Goal: Task Accomplishment & Management: Complete application form

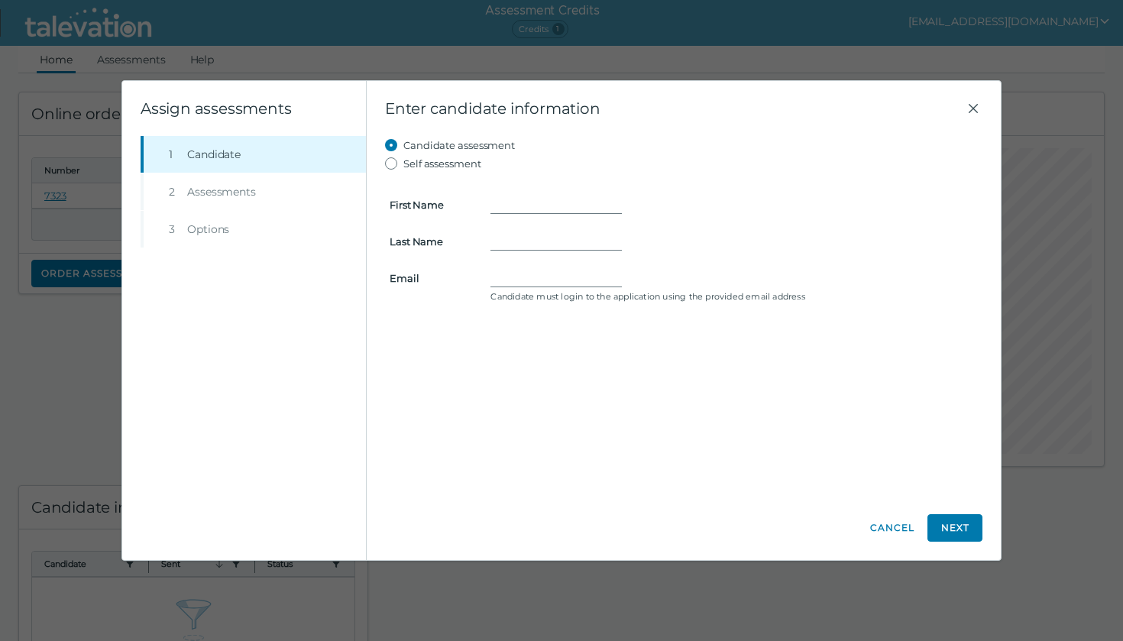
scroll to position [66, 0]
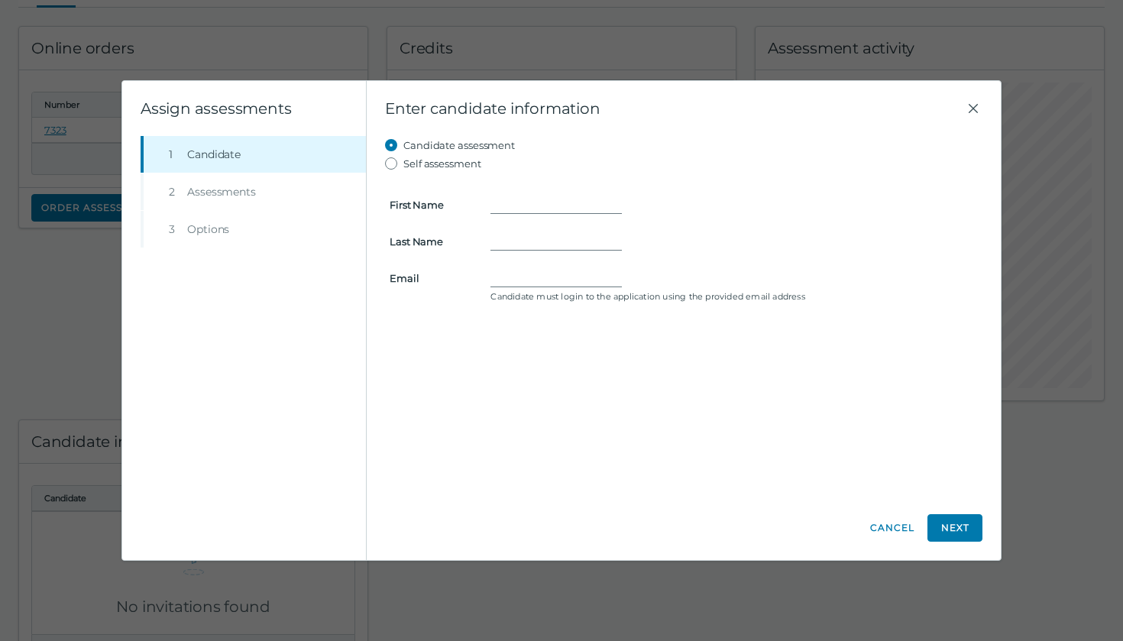
click at [441, 161] on label "Self assessment" at bounding box center [442, 163] width 78 height 18
click at [403, 161] on input "Self assessment" at bounding box center [394, 163] width 18 height 18
radio input "true"
type input "Usfa"
type input "Nawaz"
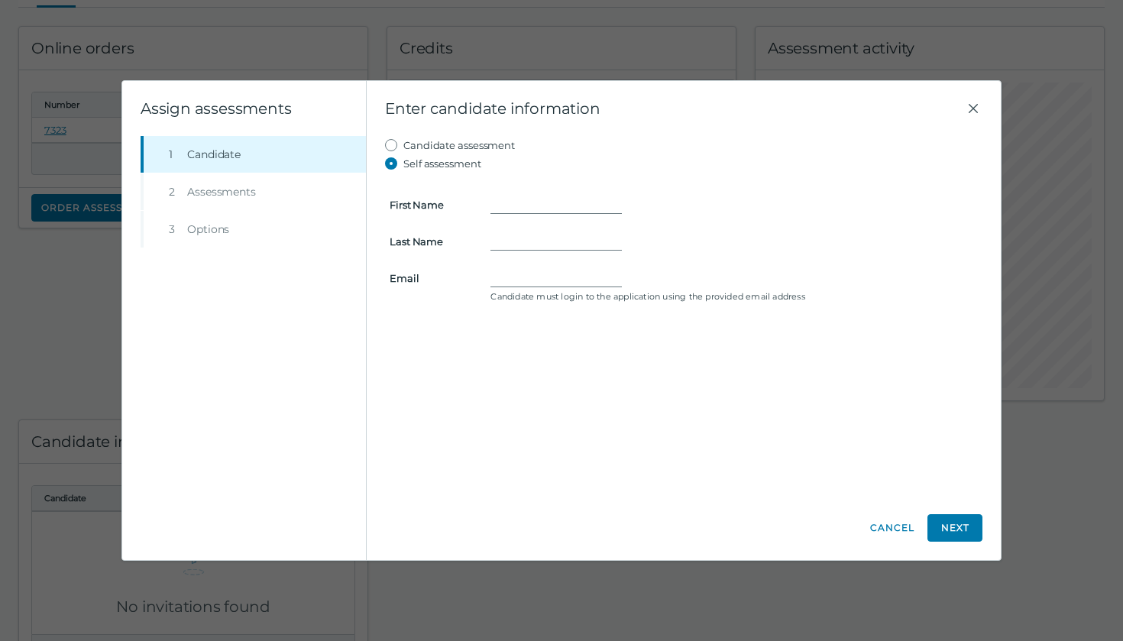
type input "usfanawaz@hotmail.com"
click at [965, 526] on button "Next" at bounding box center [954, 527] width 55 height 27
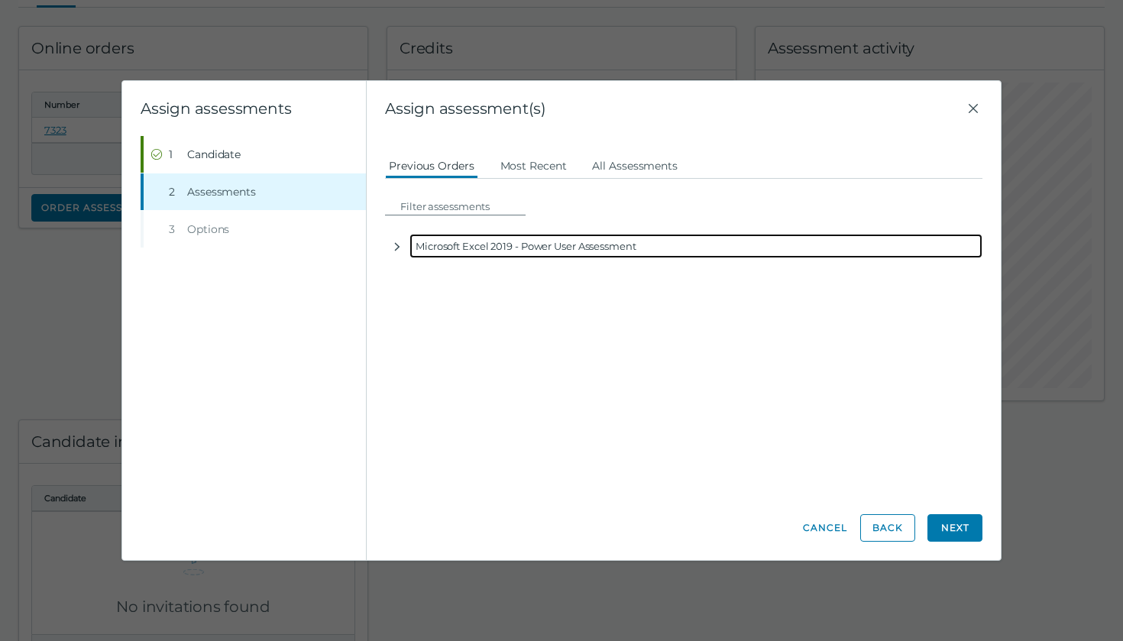
click at [483, 241] on div "Microsoft Excel 2019 - Power User Assessment" at bounding box center [695, 246] width 573 height 24
click at [396, 244] on icon "button" at bounding box center [397, 247] width 12 height 12
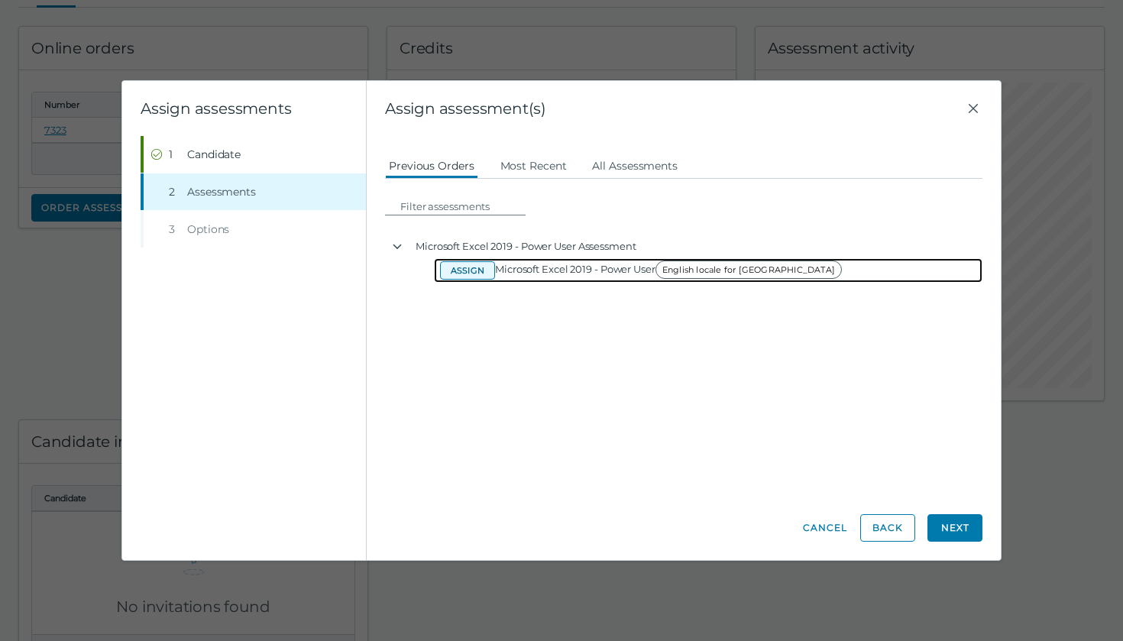
click at [478, 271] on button "Assign" at bounding box center [467, 270] width 55 height 18
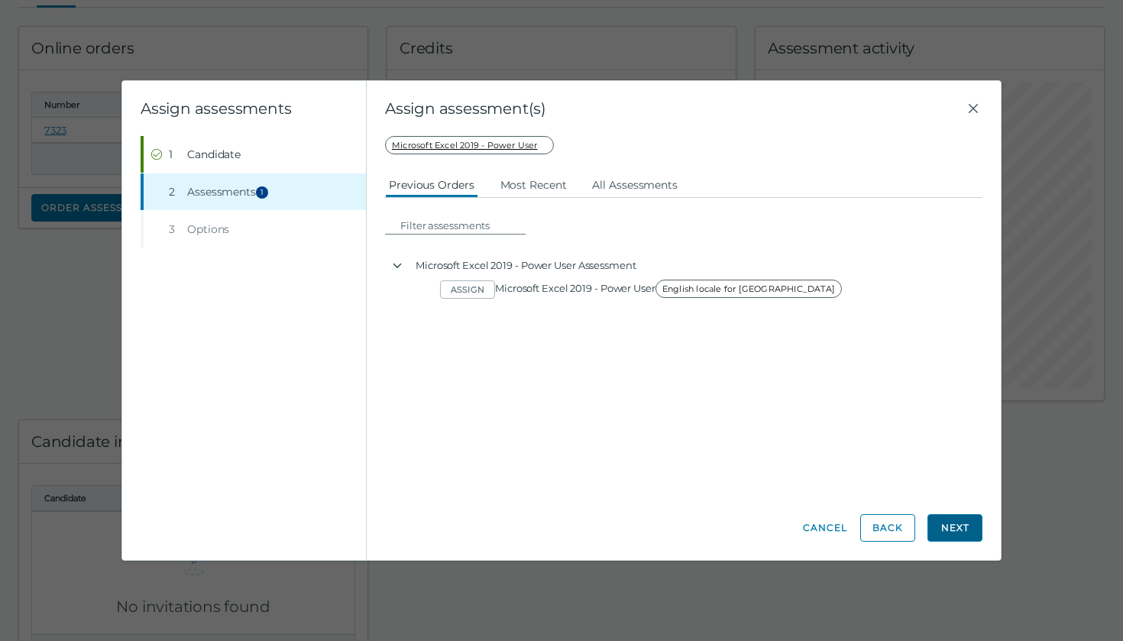
click at [946, 517] on button "Next" at bounding box center [954, 527] width 55 height 27
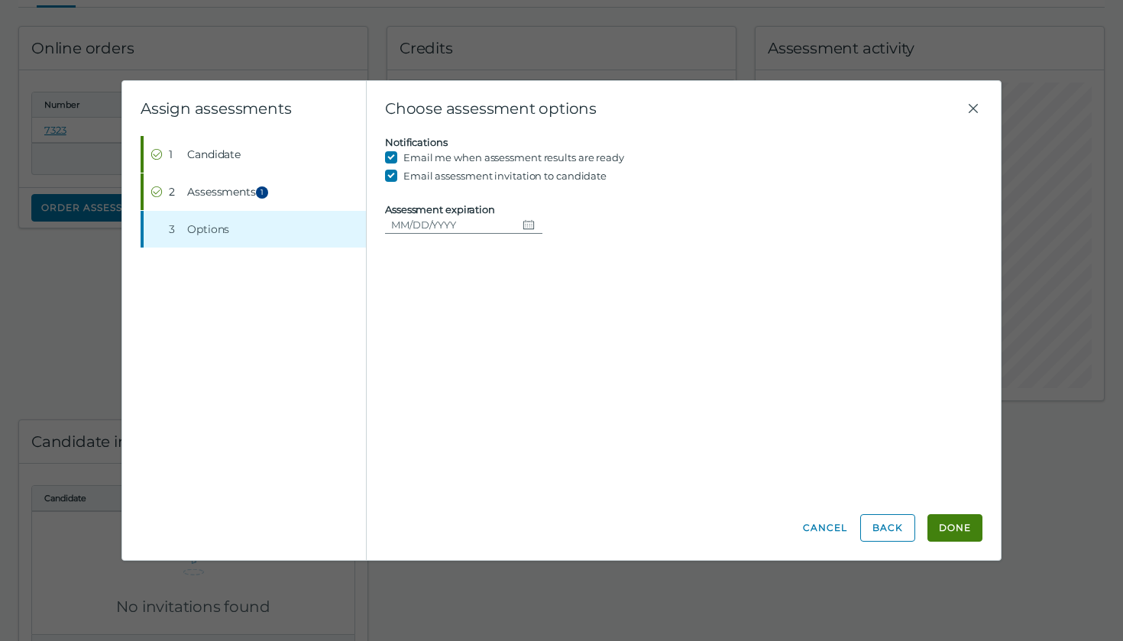
click at [522, 227] on icon "Choose date" at bounding box center [528, 224] width 12 height 12
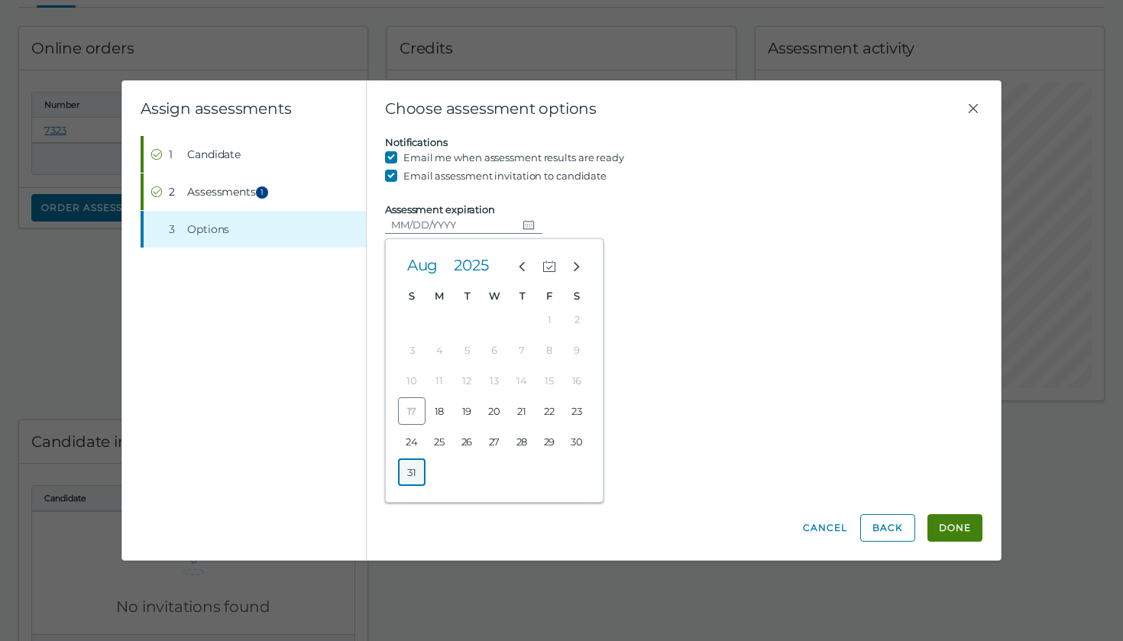
click at [405, 473] on button "31" at bounding box center [411, 471] width 27 height 27
type input "08/31/2025"
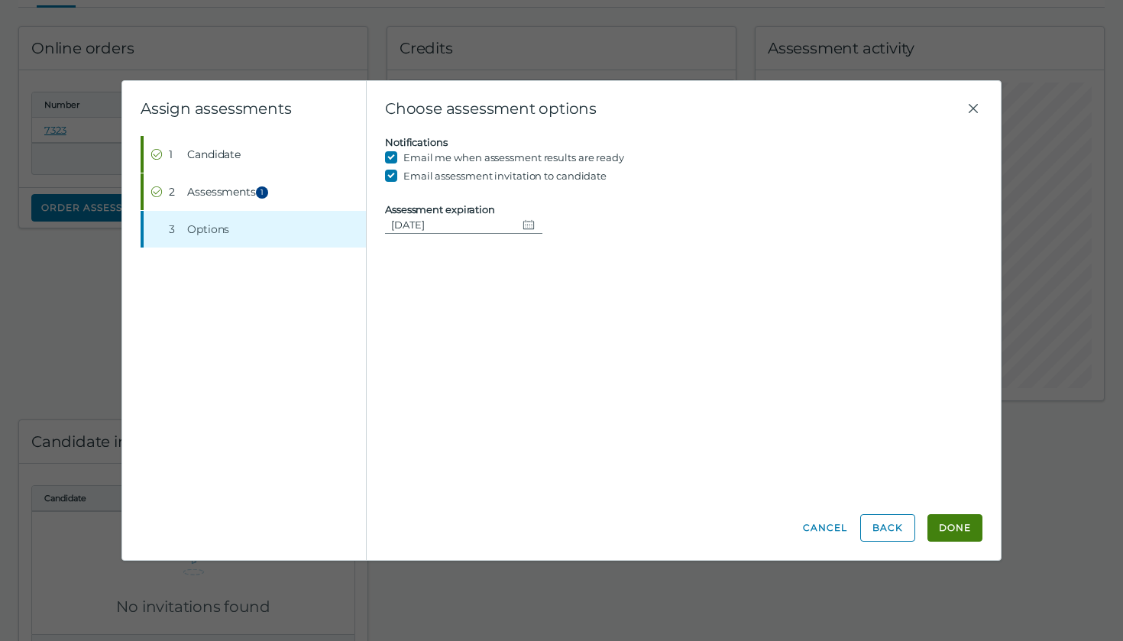
click at [398, 177] on input "Email assessment invitation to candidate" at bounding box center [394, 175] width 18 height 18
click at [233, 155] on span "Candidate" at bounding box center [213, 154] width 53 height 15
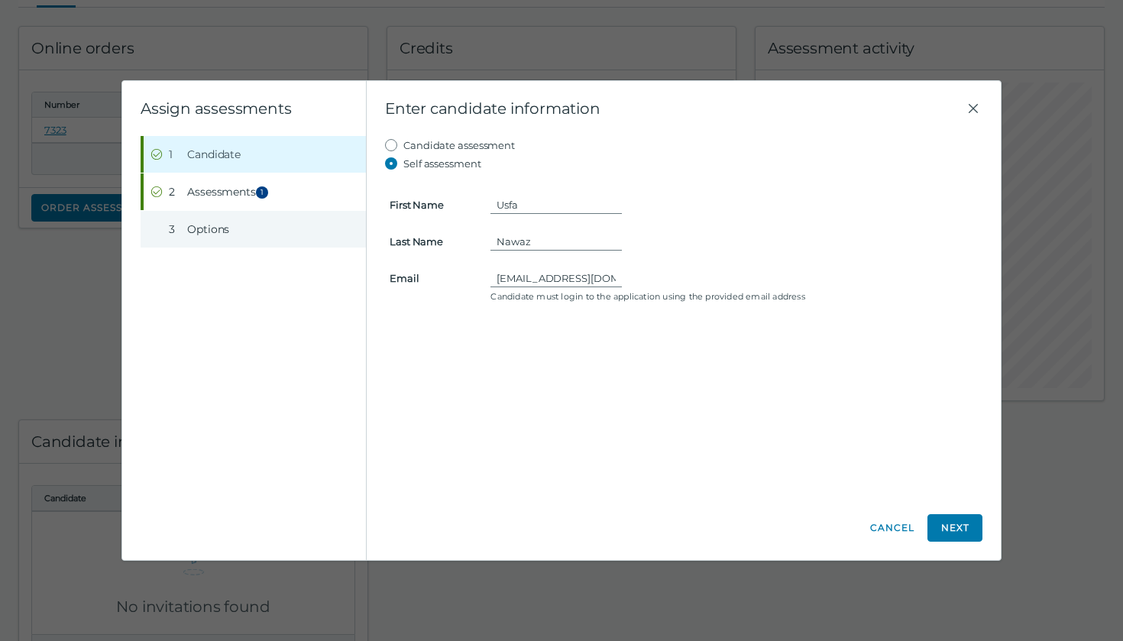
click at [248, 238] on button "Step 3 Options" at bounding box center [255, 229] width 222 height 37
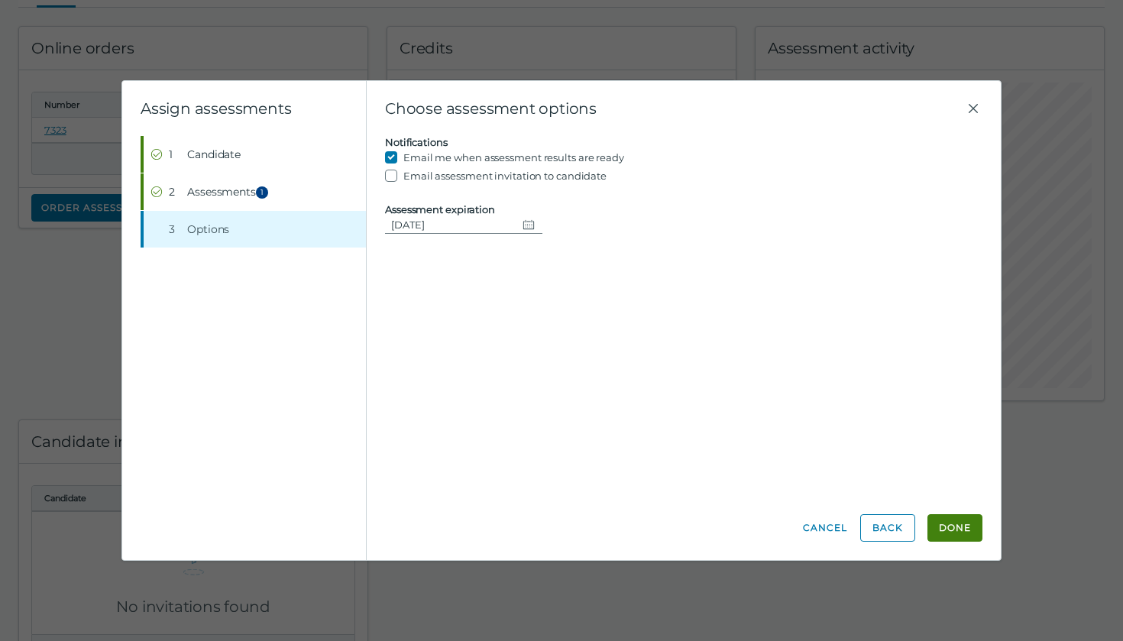
click at [399, 173] on input "Email assessment invitation to candidate" at bounding box center [394, 175] width 18 height 18
checkbox input "true"
click at [212, 163] on button "Step 1 Candidate" at bounding box center [255, 154] width 222 height 37
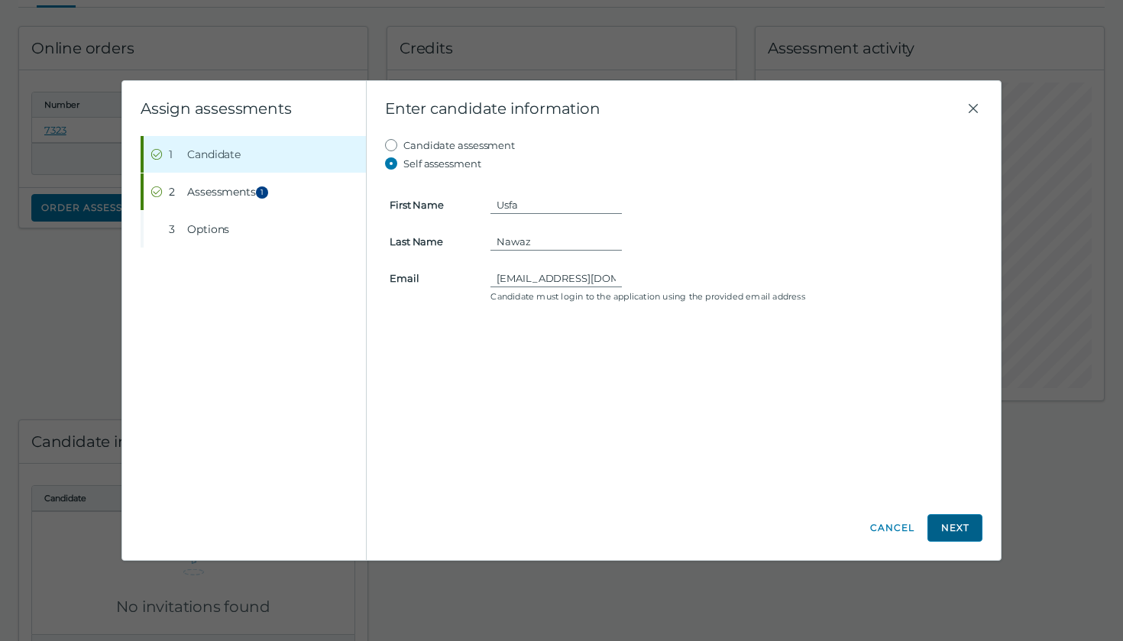
click at [958, 532] on button "Next" at bounding box center [954, 527] width 55 height 27
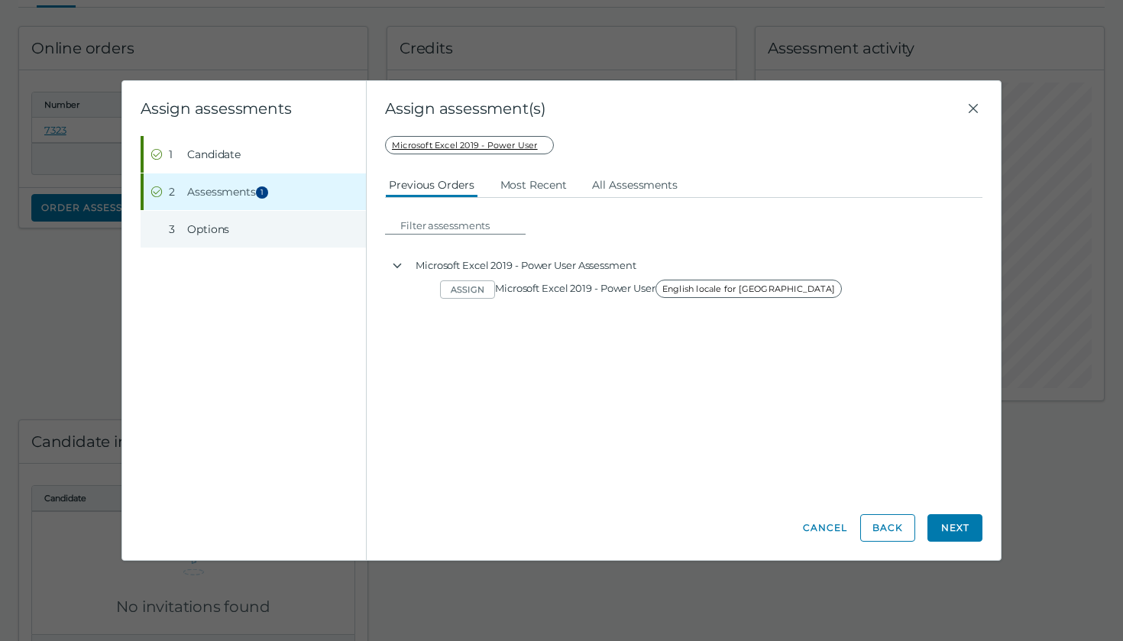
click at [278, 218] on button "Step 3 Options" at bounding box center [255, 229] width 222 height 37
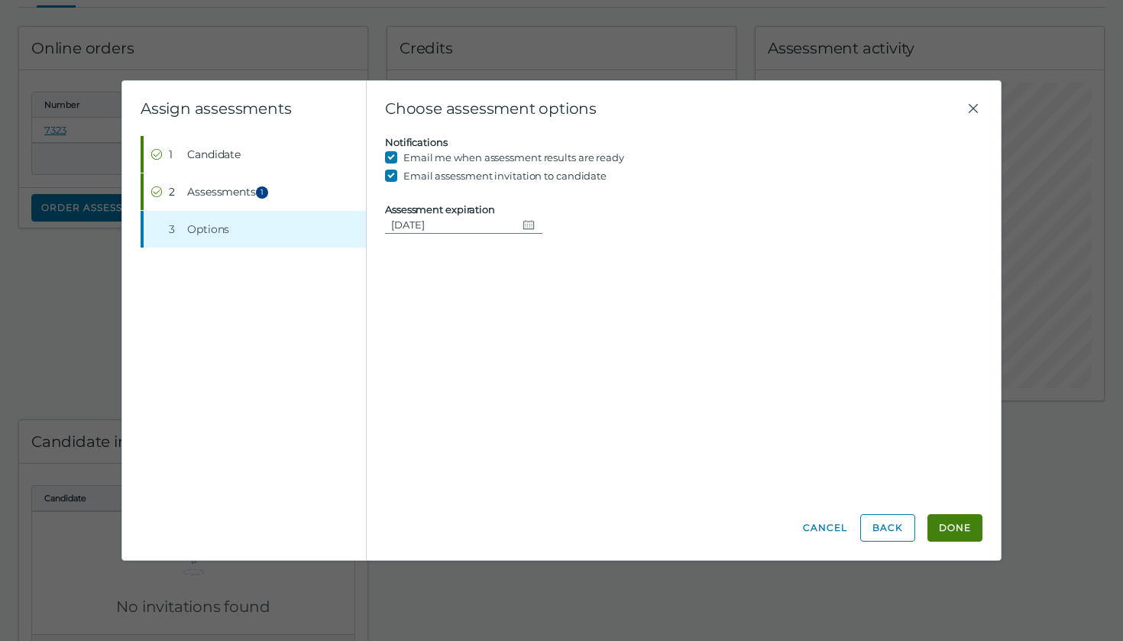
click at [962, 522] on button "Done" at bounding box center [954, 527] width 55 height 27
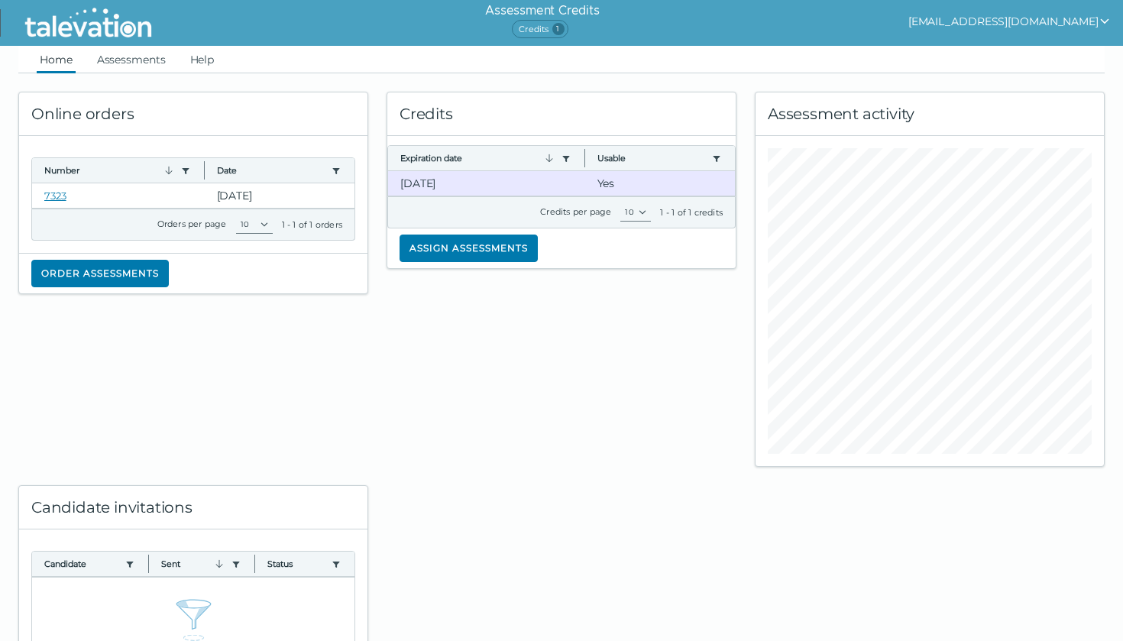
scroll to position [0, 0]
click at [454, 186] on clr-dg-cell "10-16-2025" at bounding box center [486, 183] width 197 height 24
click at [612, 192] on clr-dg-cell "Yes" at bounding box center [660, 183] width 150 height 24
click at [609, 187] on clr-dg-cell "Yes" at bounding box center [660, 183] width 150 height 24
click at [460, 156] on button "Expiration date" at bounding box center [477, 158] width 155 height 12
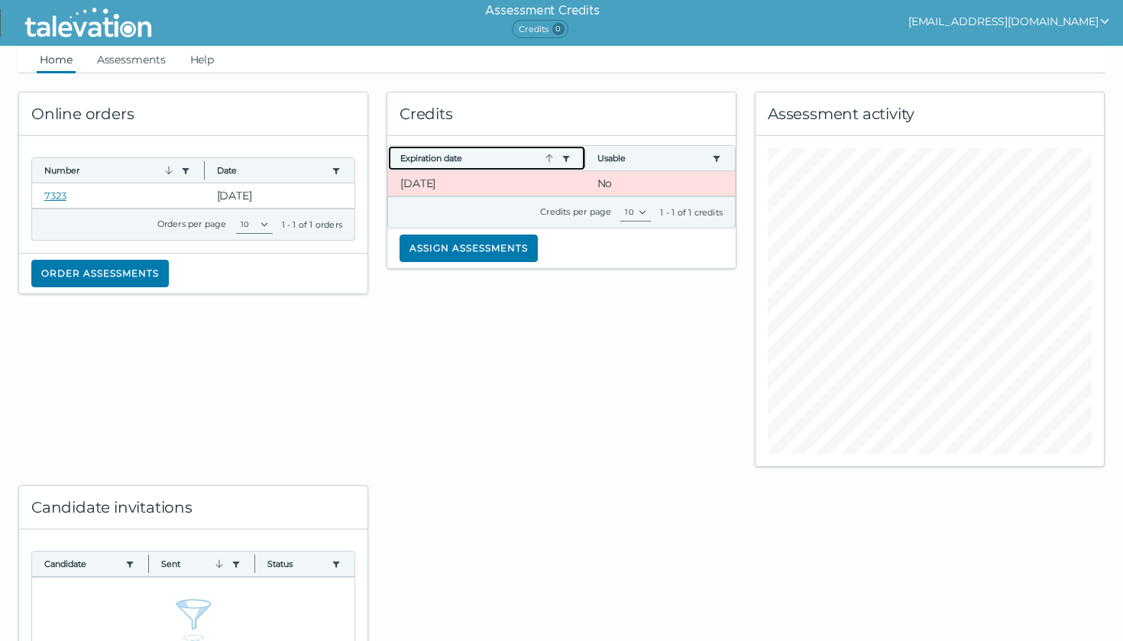
click at [557, 157] on clr-dg-filter at bounding box center [563, 158] width 17 height 12
click at [551, 157] on icon "button" at bounding box center [548, 158] width 7 height 8
click at [438, 180] on clr-dg-cell "10-16-2025" at bounding box center [486, 183] width 197 height 24
click at [440, 241] on button "Assign assessments" at bounding box center [468, 247] width 138 height 27
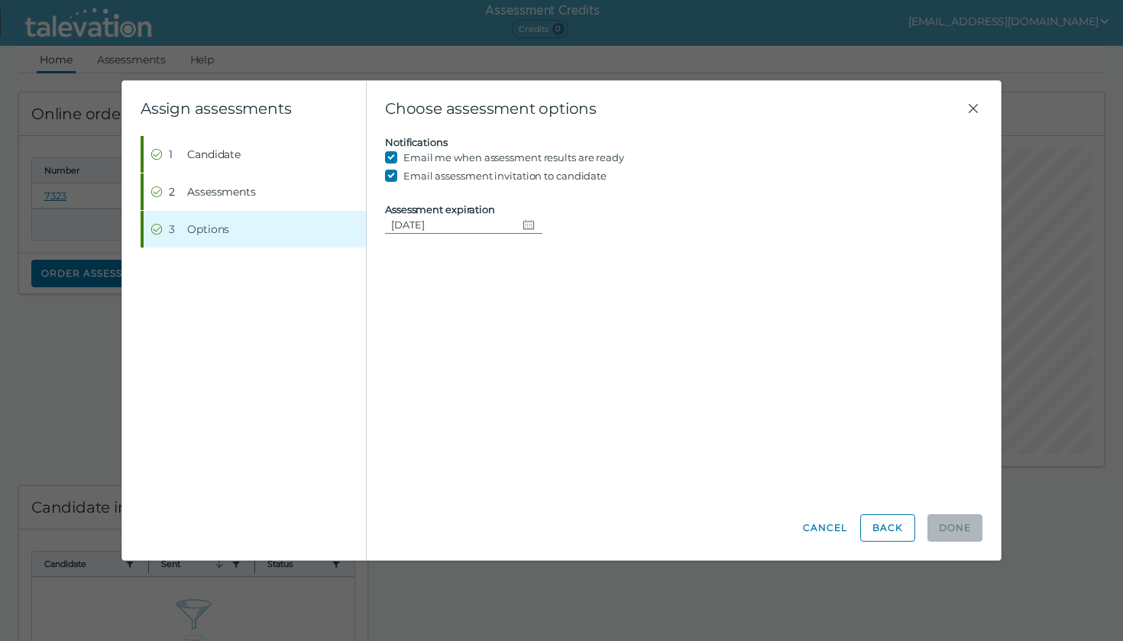
click at [522, 229] on icon "Change date, 08/31/2025" at bounding box center [528, 224] width 12 height 12
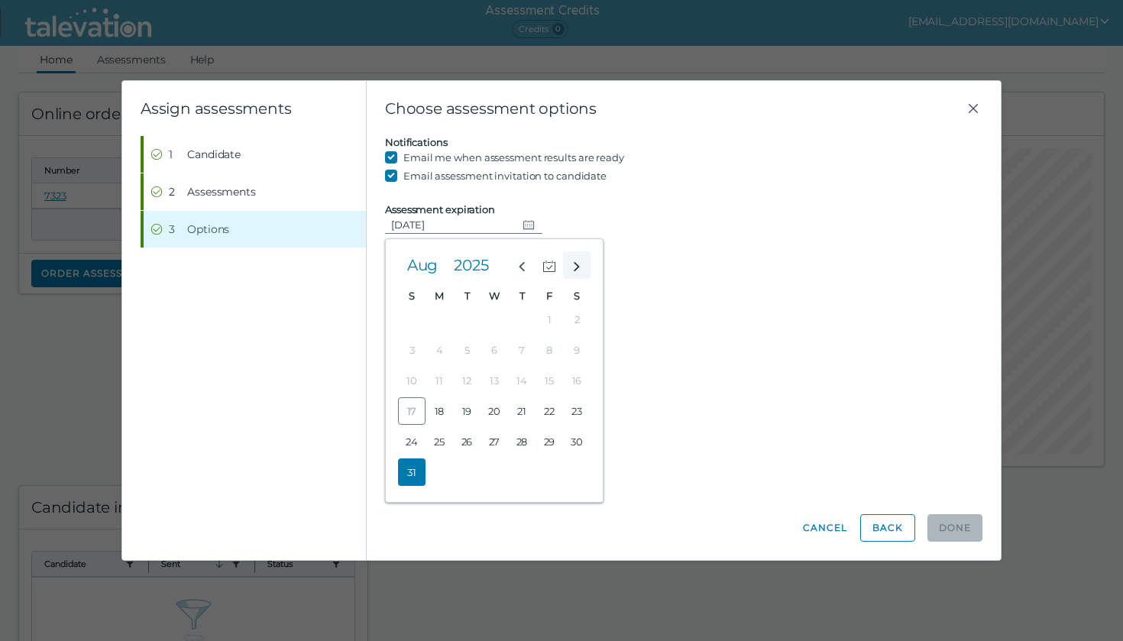
click at [577, 260] on icon "Next month" at bounding box center [577, 267] width 14 height 14
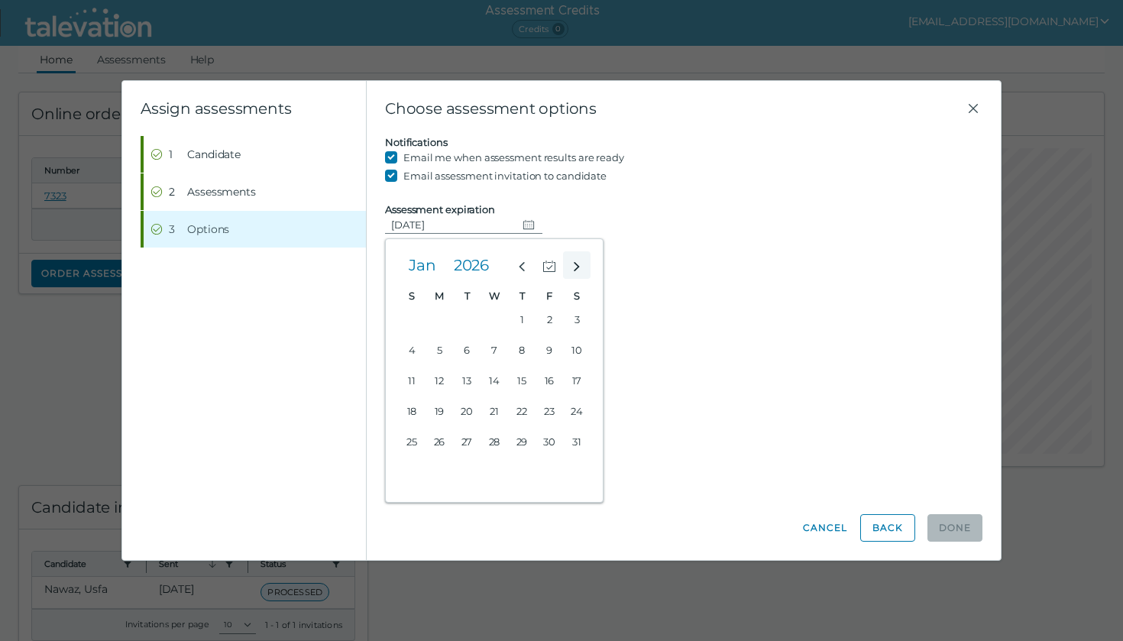
click at [577, 260] on icon "Next month" at bounding box center [577, 267] width 14 height 14
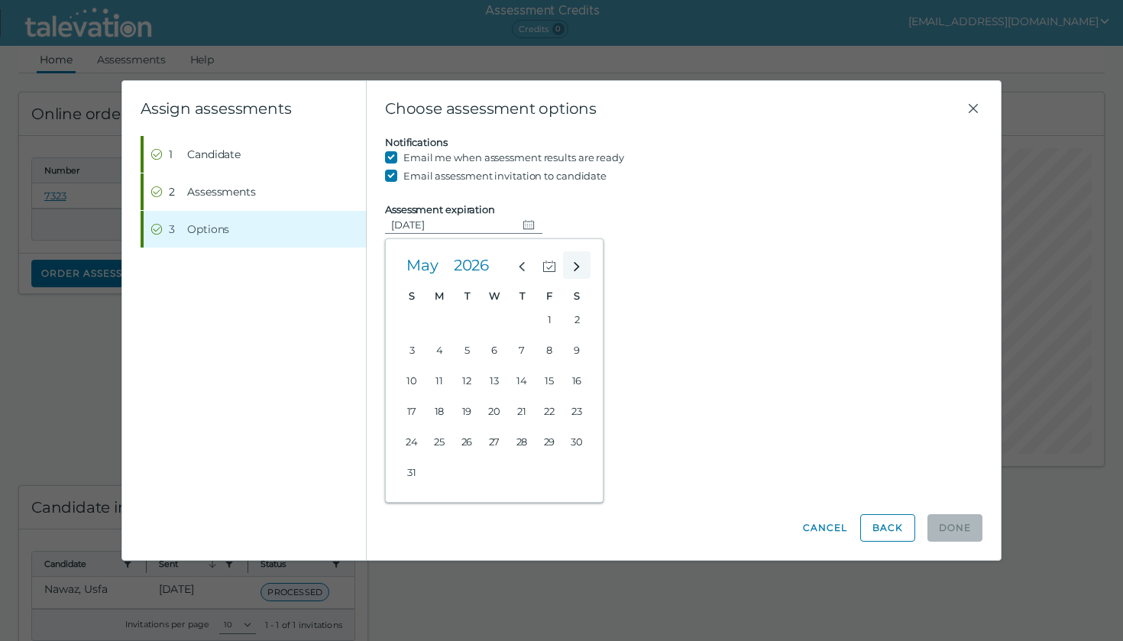
click at [577, 260] on icon "Next month" at bounding box center [577, 267] width 14 height 14
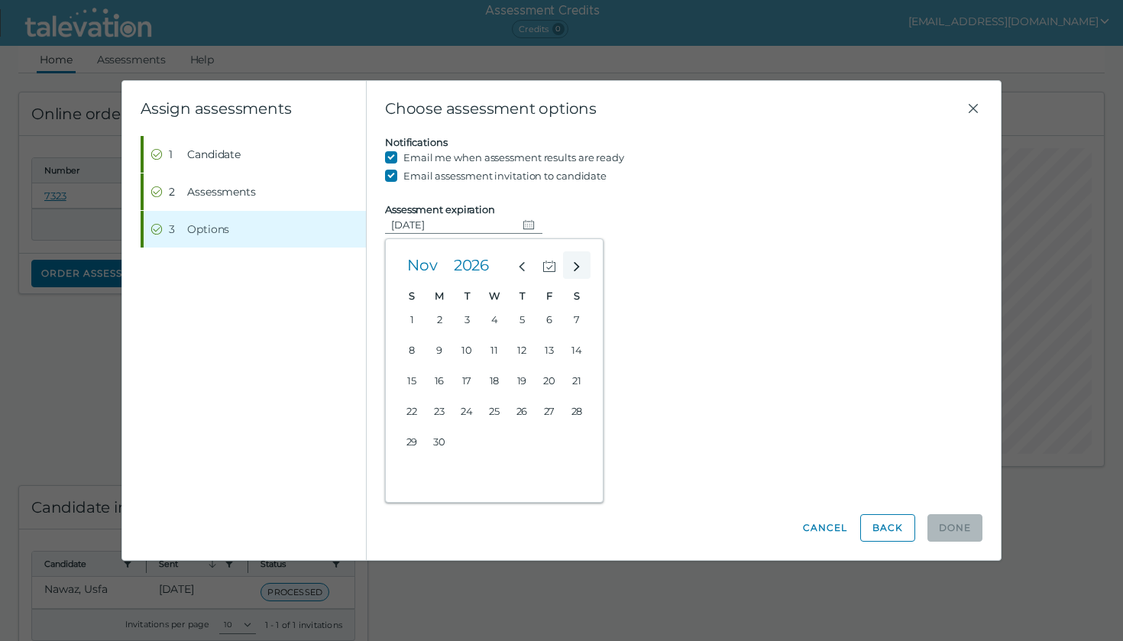
click at [577, 260] on icon "Next month" at bounding box center [577, 267] width 14 height 14
click at [435, 231] on input "08/31/2025" at bounding box center [450, 224] width 131 height 18
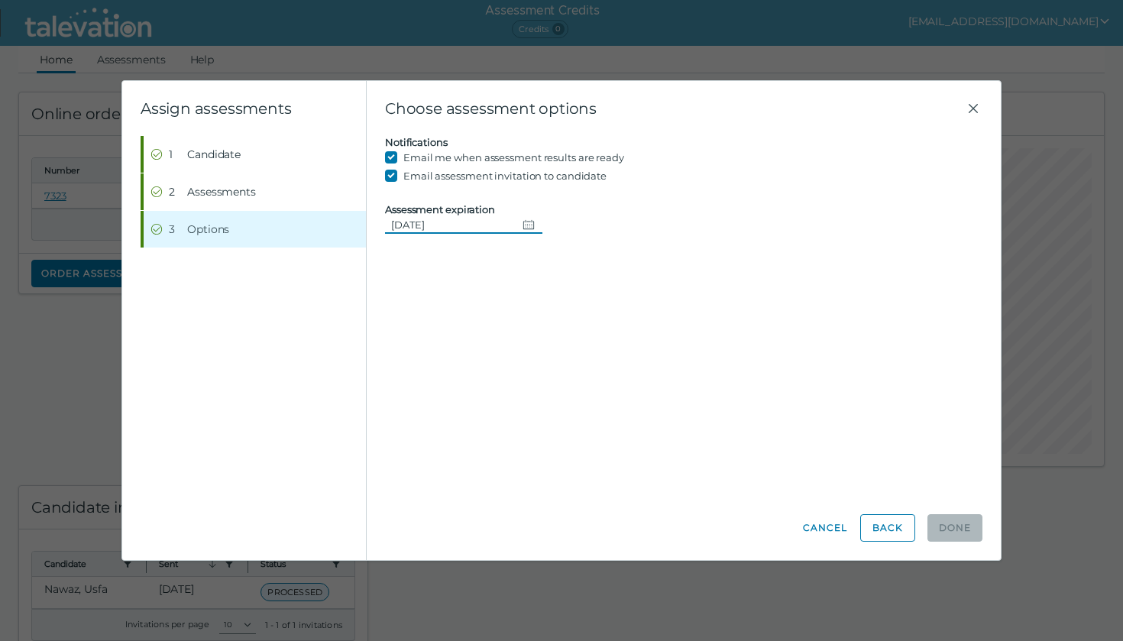
click at [435, 231] on input "08/31/2025" at bounding box center [450, 224] width 131 height 18
click at [452, 305] on div "Candidate assessment Self assessment First Name Last Name Email Candidate must …" at bounding box center [683, 316] width 597 height 360
click at [518, 220] on button "Change date, 08/31/2025" at bounding box center [529, 224] width 26 height 18
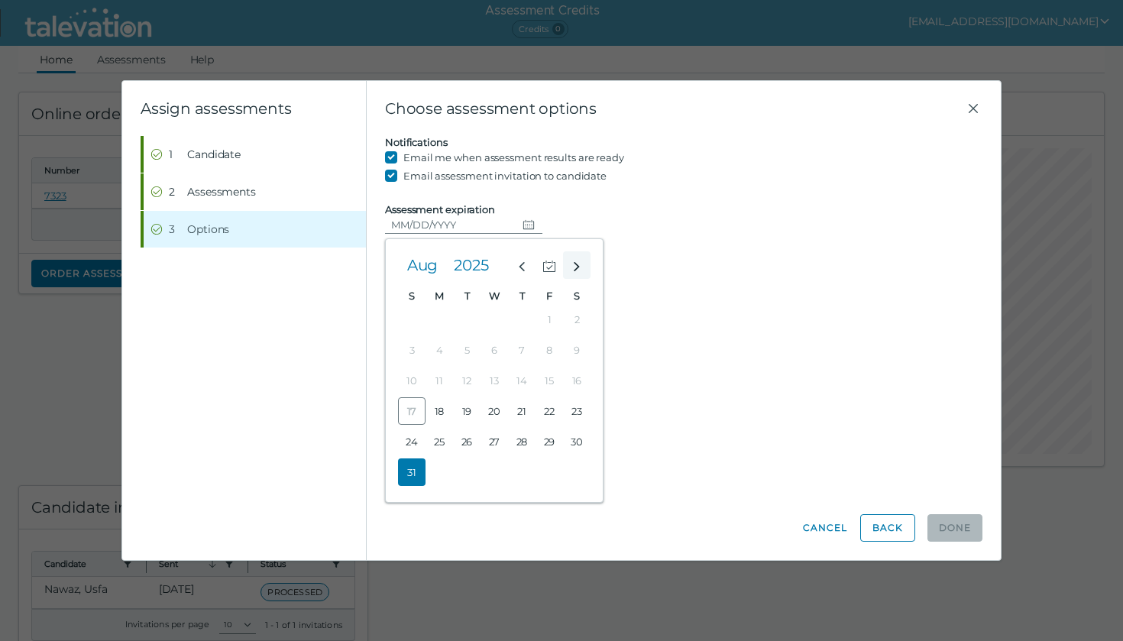
click at [578, 268] on icon "Next month" at bounding box center [577, 267] width 14 height 14
click at [444, 259] on button "Sep" at bounding box center [422, 264] width 49 height 27
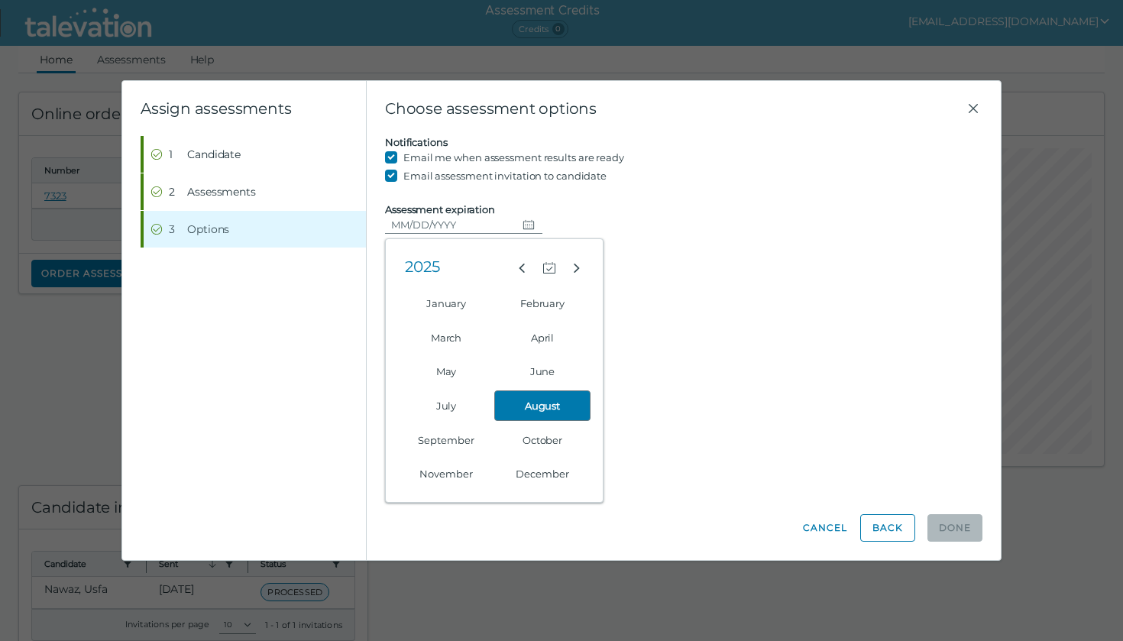
click at [464, 263] on div "2025" at bounding box center [494, 266] width 192 height 31
click at [522, 263] on icon "Previous month" at bounding box center [522, 268] width 14 height 14
click at [573, 261] on icon "Next month" at bounding box center [577, 268] width 14 height 14
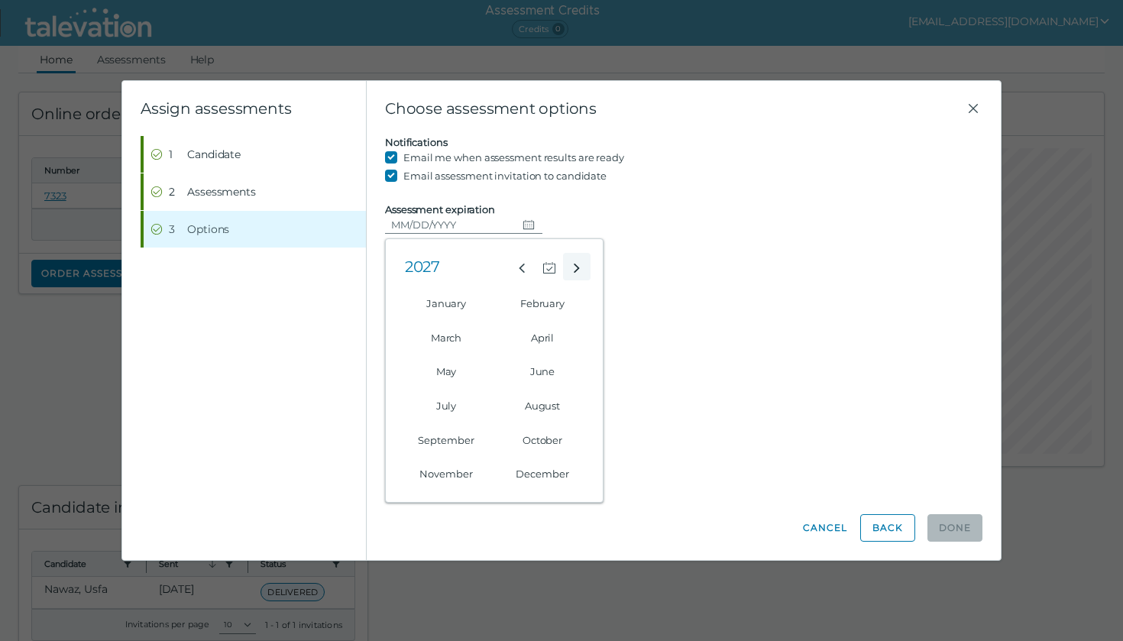
click at [573, 261] on icon "Next month" at bounding box center [577, 268] width 14 height 14
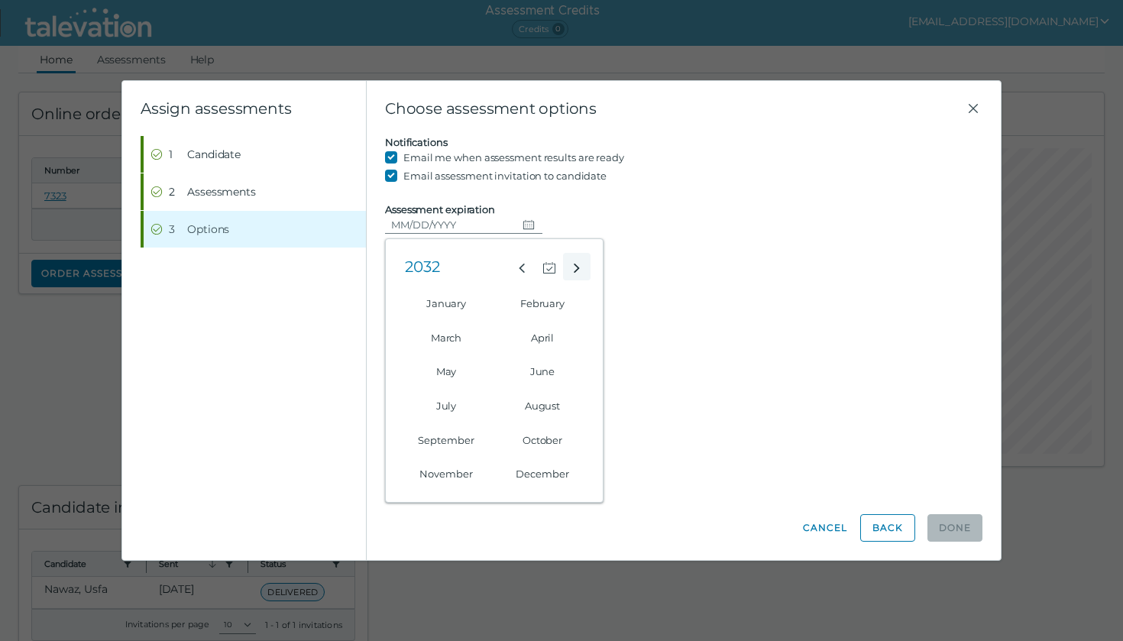
click at [573, 261] on icon "Next month" at bounding box center [577, 268] width 14 height 14
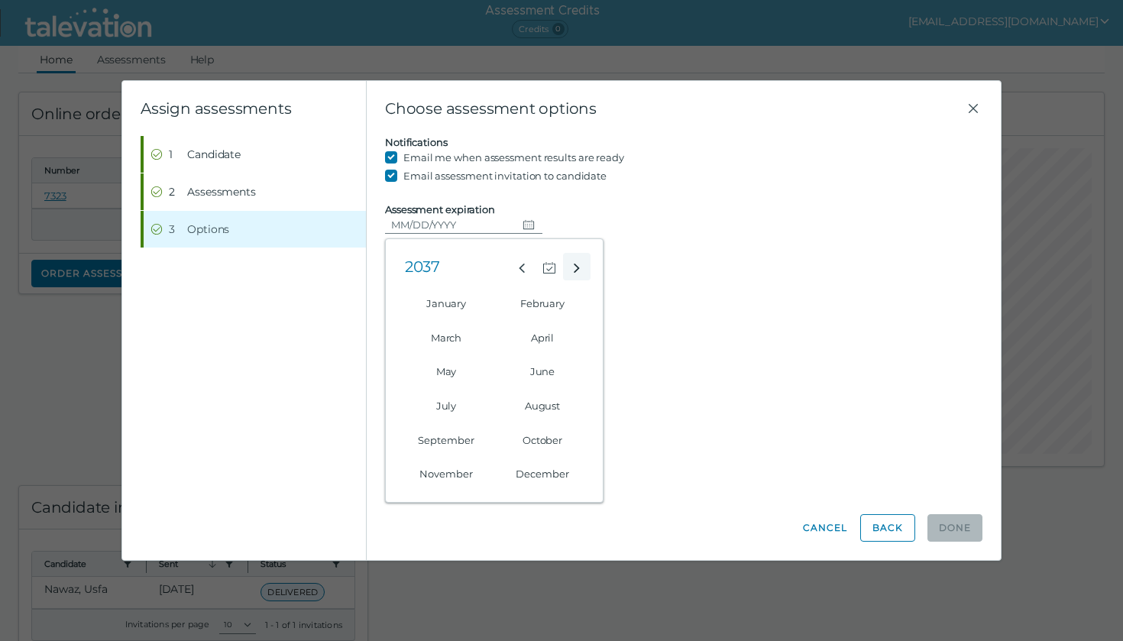
click at [573, 261] on icon "Next month" at bounding box center [577, 268] width 14 height 14
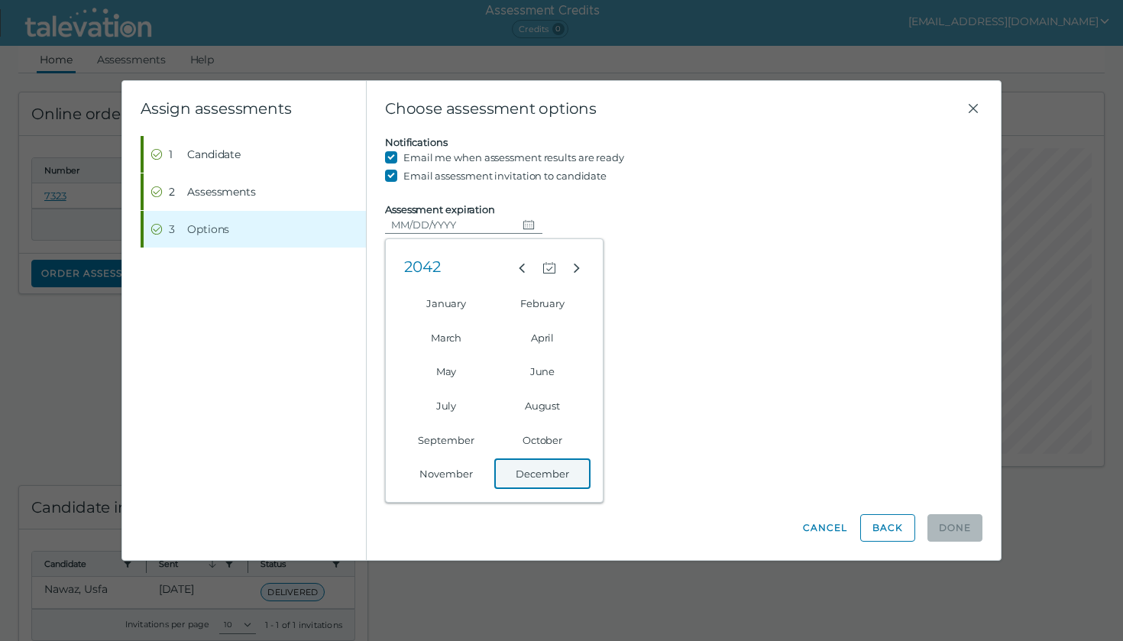
click at [531, 486] on button "December" at bounding box center [542, 473] width 96 height 31
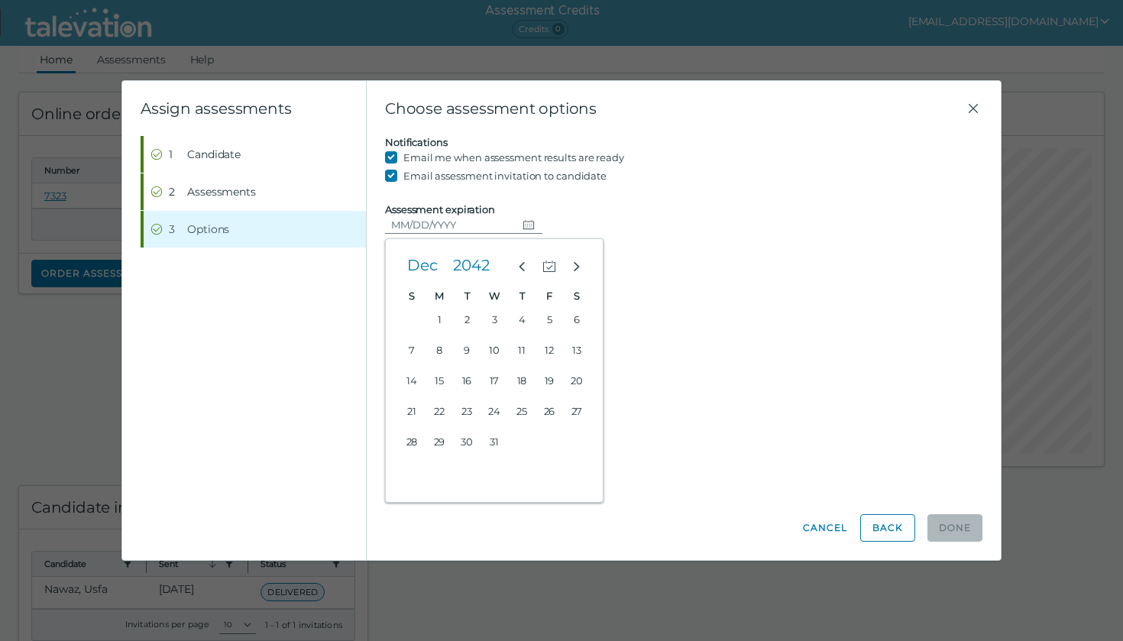
click at [808, 451] on div "Candidate assessment Self assessment First Name Last Name Email Candidate must …" at bounding box center [683, 316] width 597 height 360
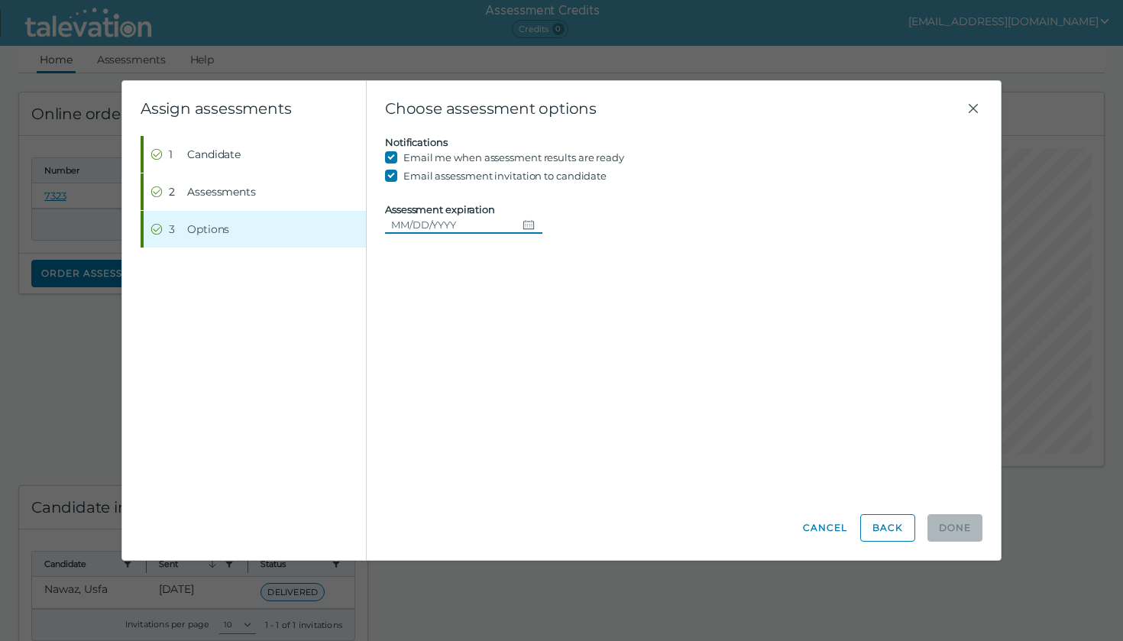
click at [499, 230] on input "Assessment expiration" at bounding box center [450, 224] width 131 height 18
click at [523, 229] on icon "Change date, 08/31/2025" at bounding box center [528, 224] width 11 height 9
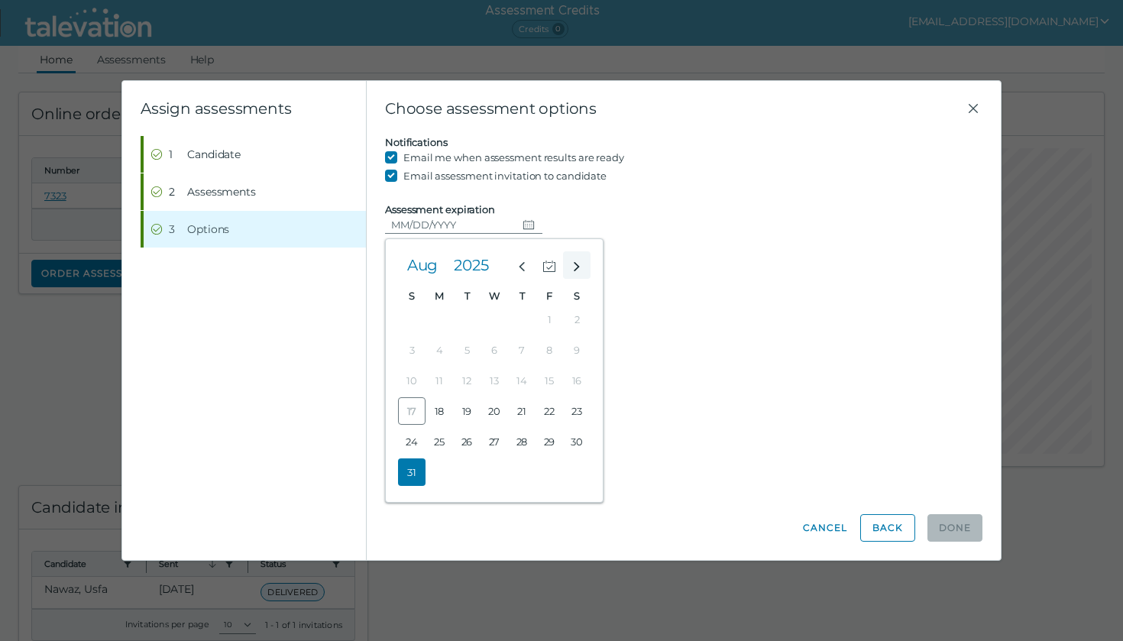
click at [572, 269] on icon "Next month" at bounding box center [577, 267] width 14 height 14
click at [451, 270] on button "2025" at bounding box center [471, 264] width 49 height 27
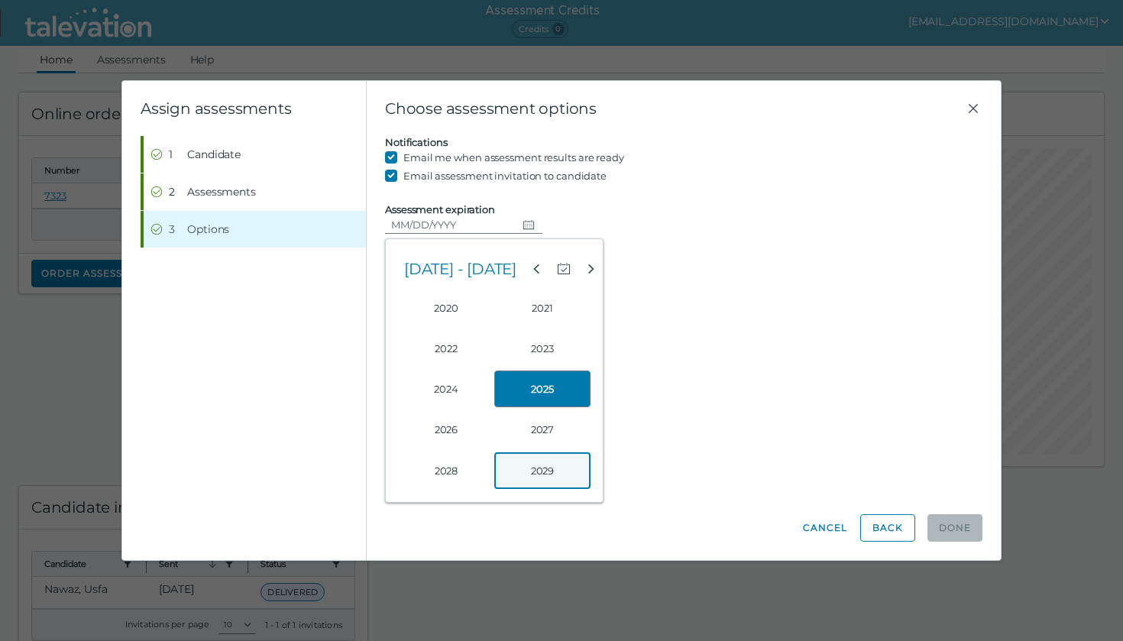
click at [546, 464] on button "2029" at bounding box center [542, 470] width 96 height 37
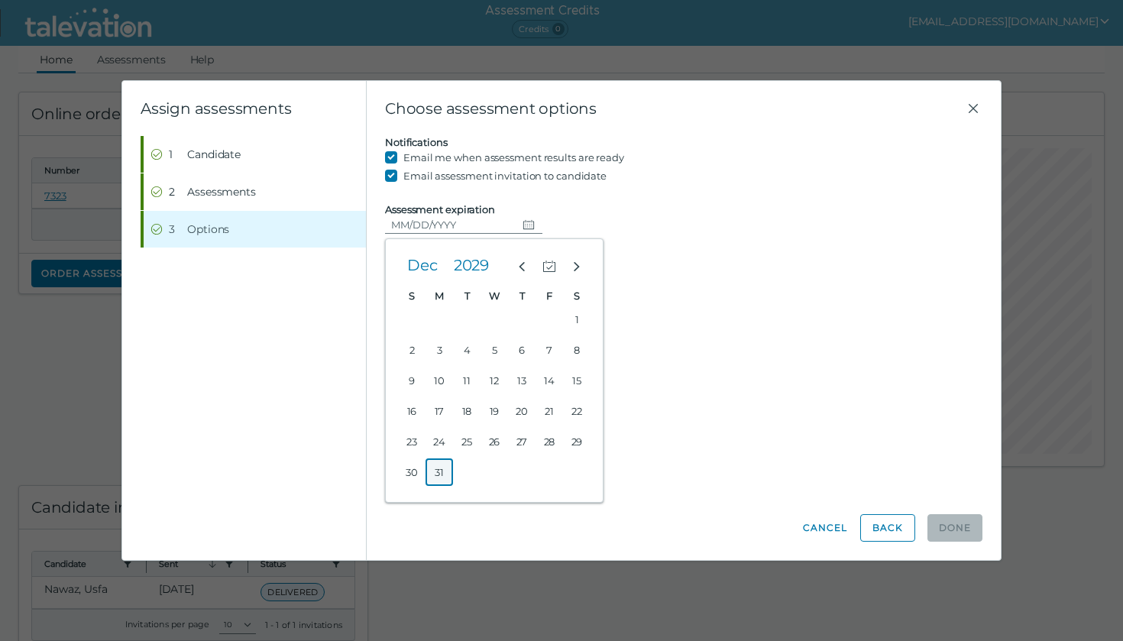
click at [433, 468] on button "31" at bounding box center [438, 471] width 27 height 27
type input "12/31/2029"
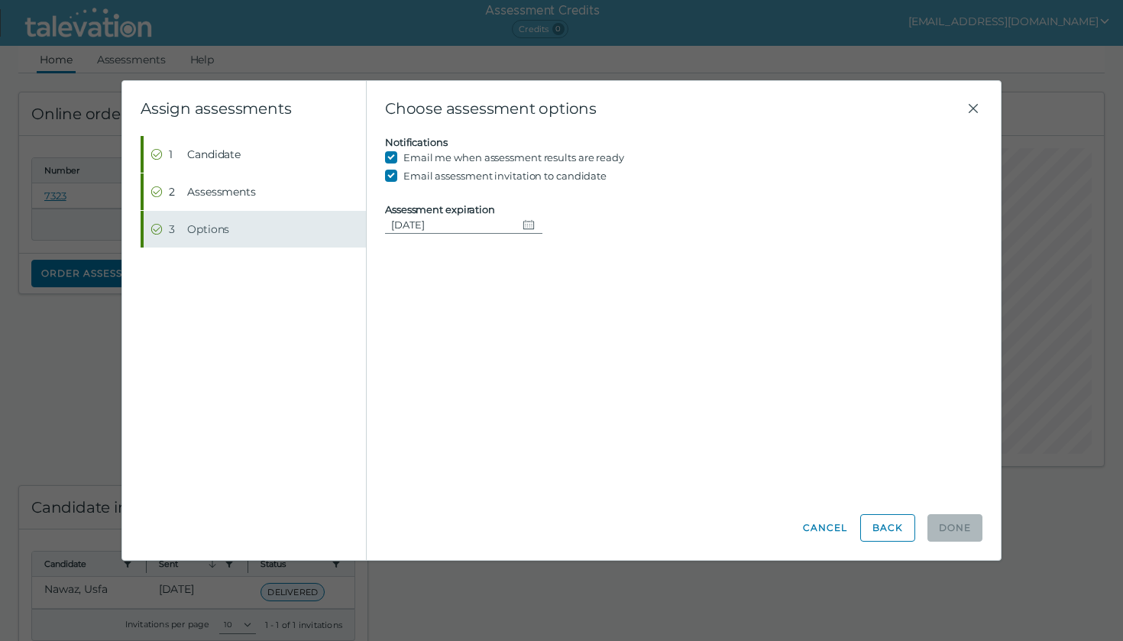
click at [242, 231] on button "Step 3 Options" at bounding box center [255, 229] width 222 height 37
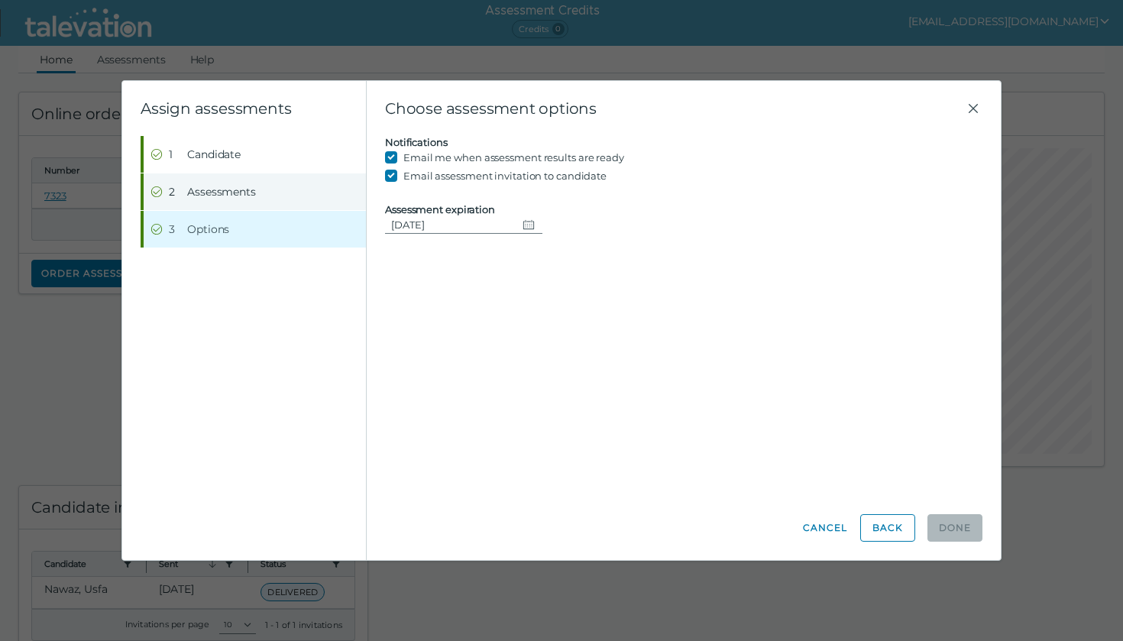
click at [242, 199] on button "Step 2 Assessments" at bounding box center [255, 191] width 222 height 37
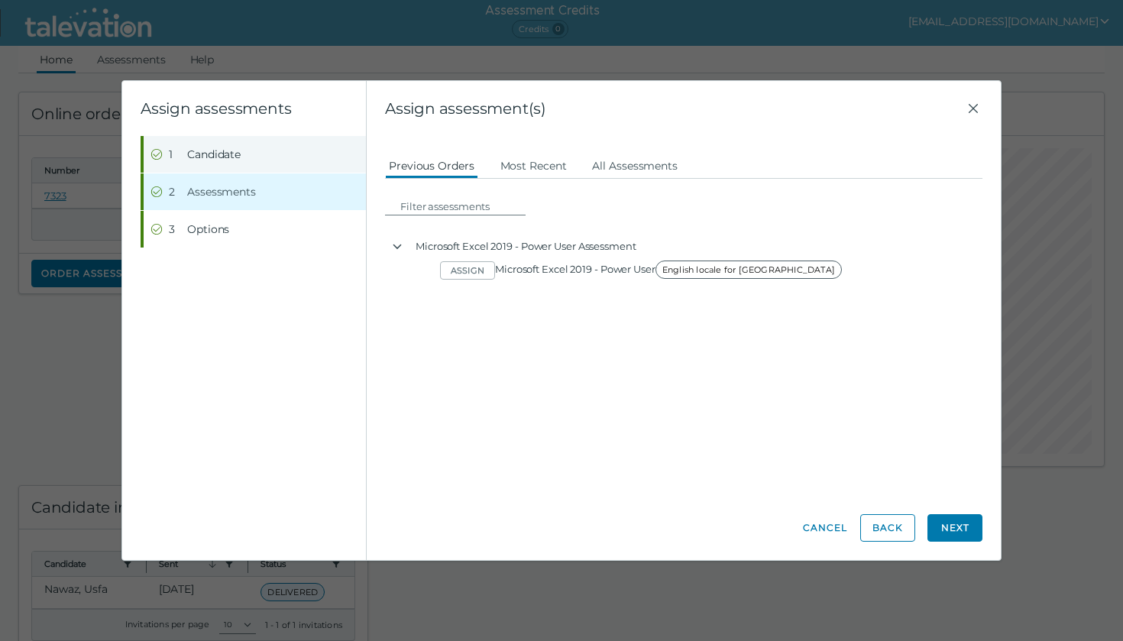
click at [245, 151] on button "Step 1 Candidate" at bounding box center [255, 154] width 222 height 37
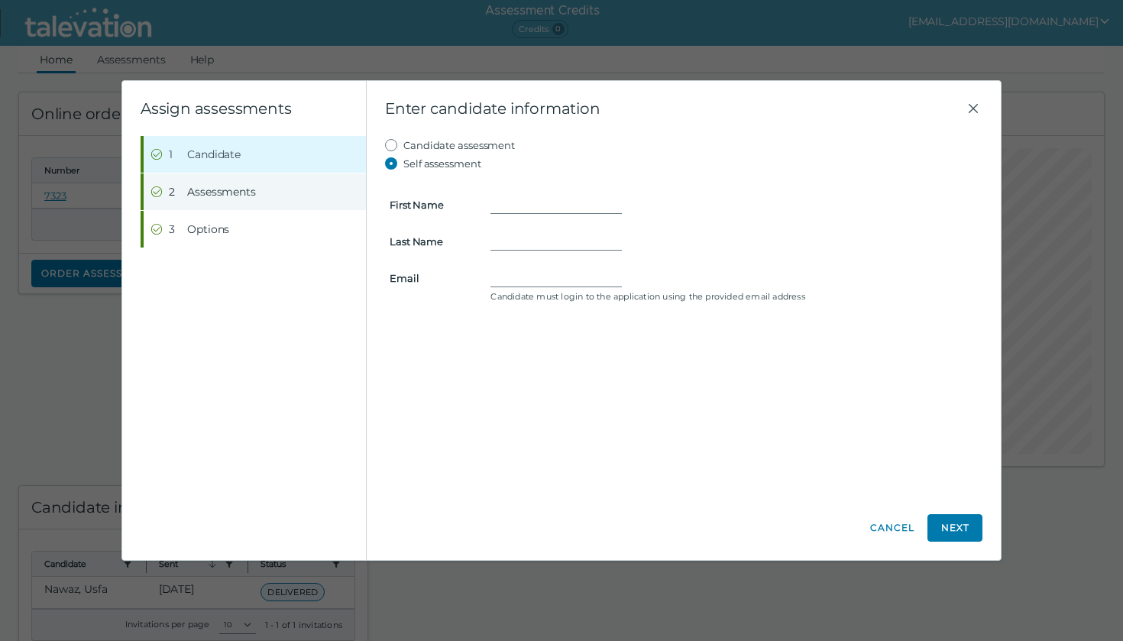
click at [243, 203] on button "Step 2 Assessments" at bounding box center [255, 191] width 222 height 37
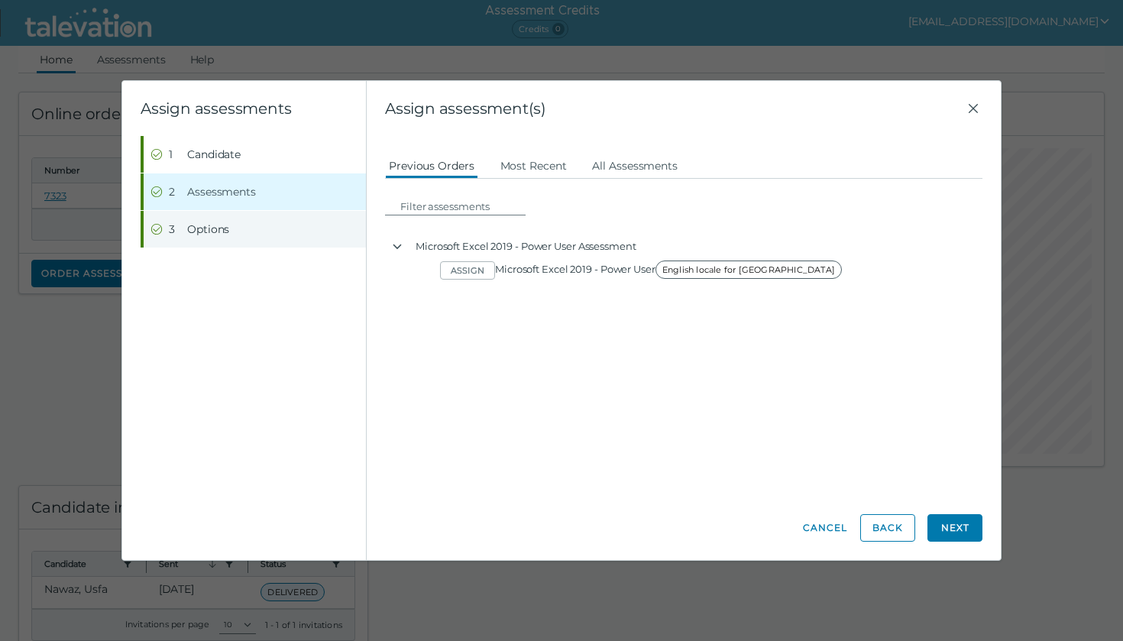
click at [243, 213] on button "Step 3 Options" at bounding box center [255, 229] width 222 height 37
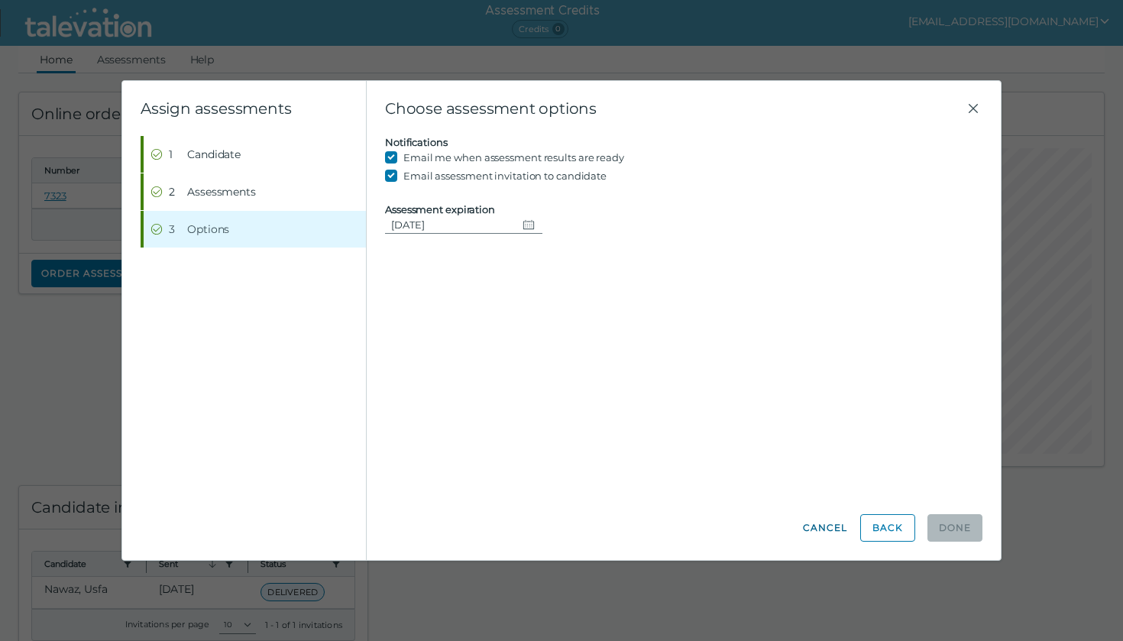
click at [822, 526] on button "Cancel" at bounding box center [825, 527] width 46 height 27
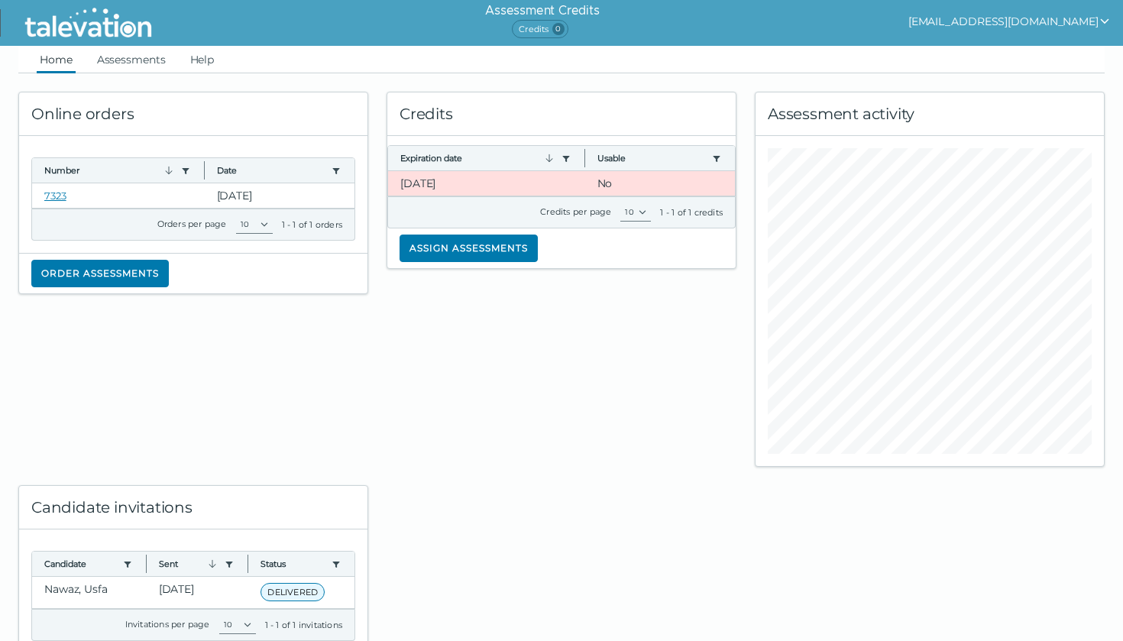
click at [605, 298] on div "Credits Expiration date Use left or right key to resize the column Usable Use l…" at bounding box center [561, 269] width 368 height 393
click at [456, 257] on button "Assign assessments" at bounding box center [468, 247] width 138 height 27
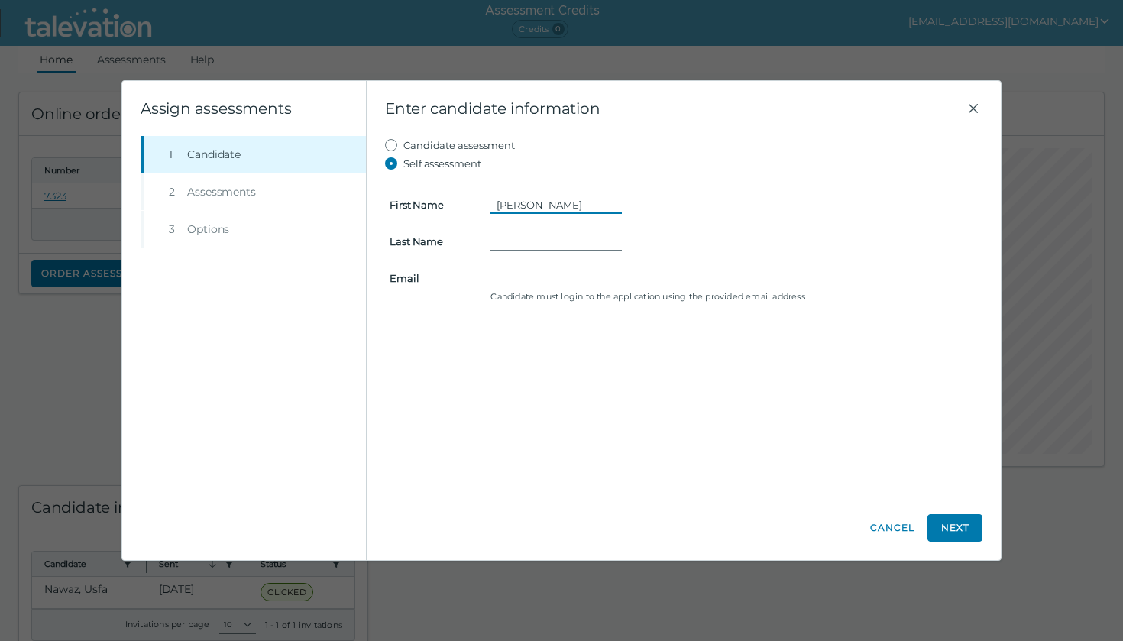
type input "ahmed"
type input "mustafa"
type input "a"
type input "mustafaahmed25@gmail.com"
click at [949, 528] on button "Next" at bounding box center [954, 527] width 55 height 27
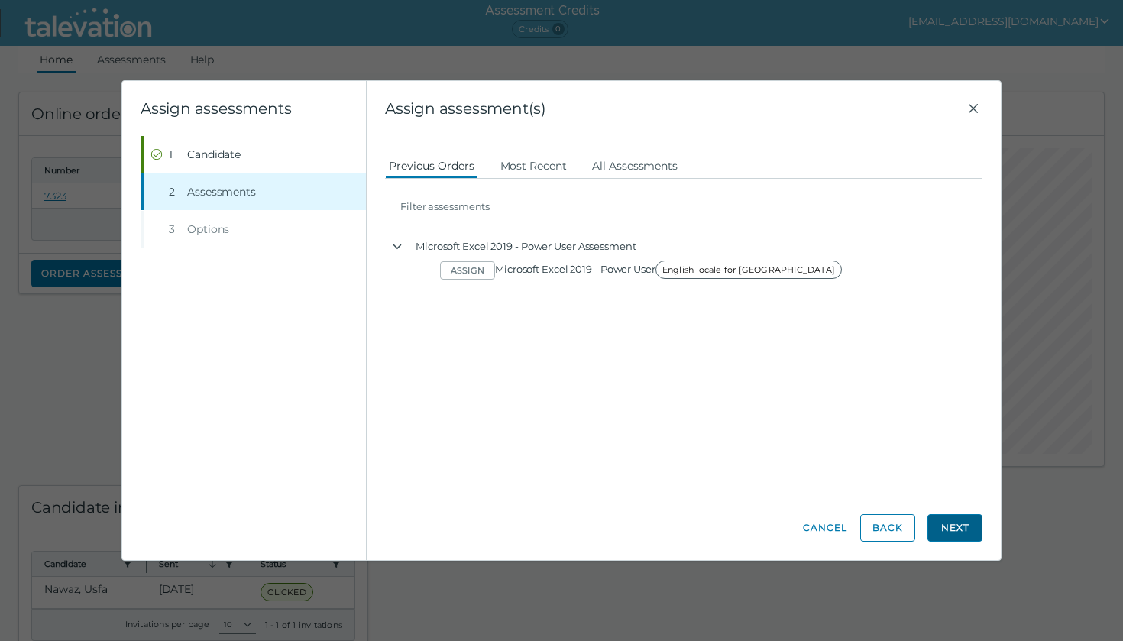
click at [955, 535] on button "Next" at bounding box center [954, 527] width 55 height 27
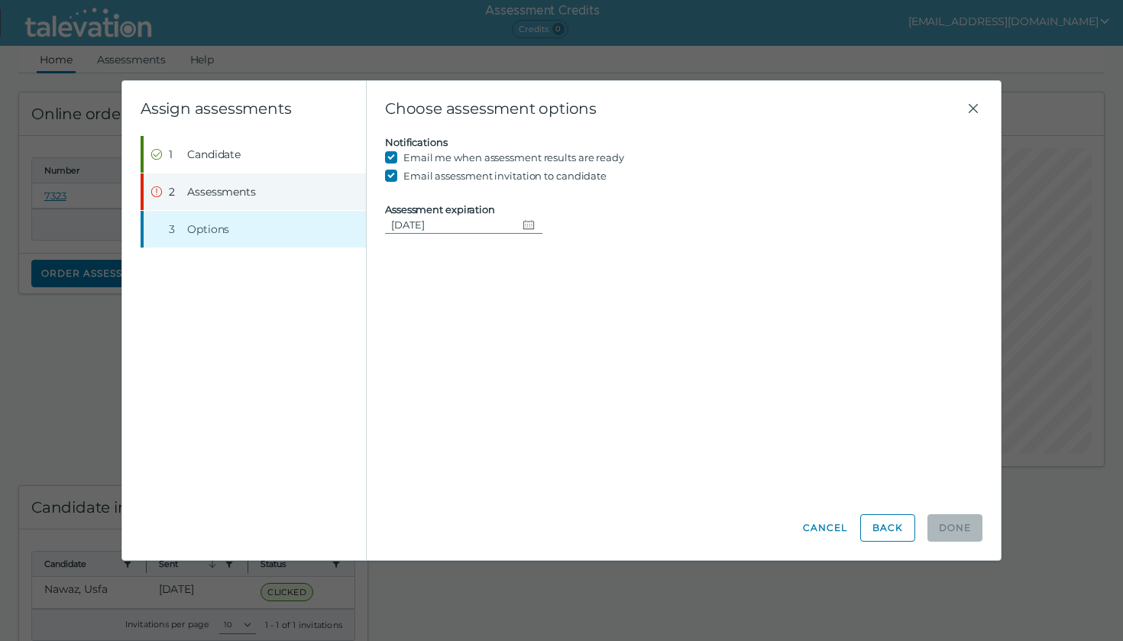
click at [250, 195] on span "Assessments" at bounding box center [221, 191] width 69 height 15
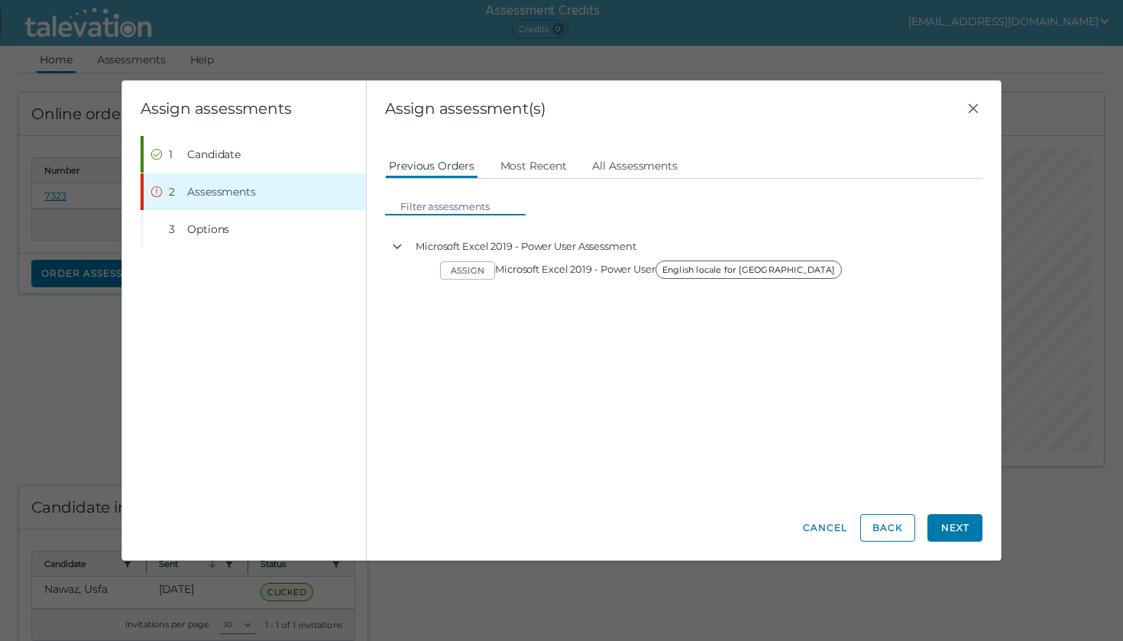
click at [438, 209] on input at bounding box center [459, 206] width 131 height 18
click at [524, 170] on button "Most Recent" at bounding box center [533, 164] width 74 height 27
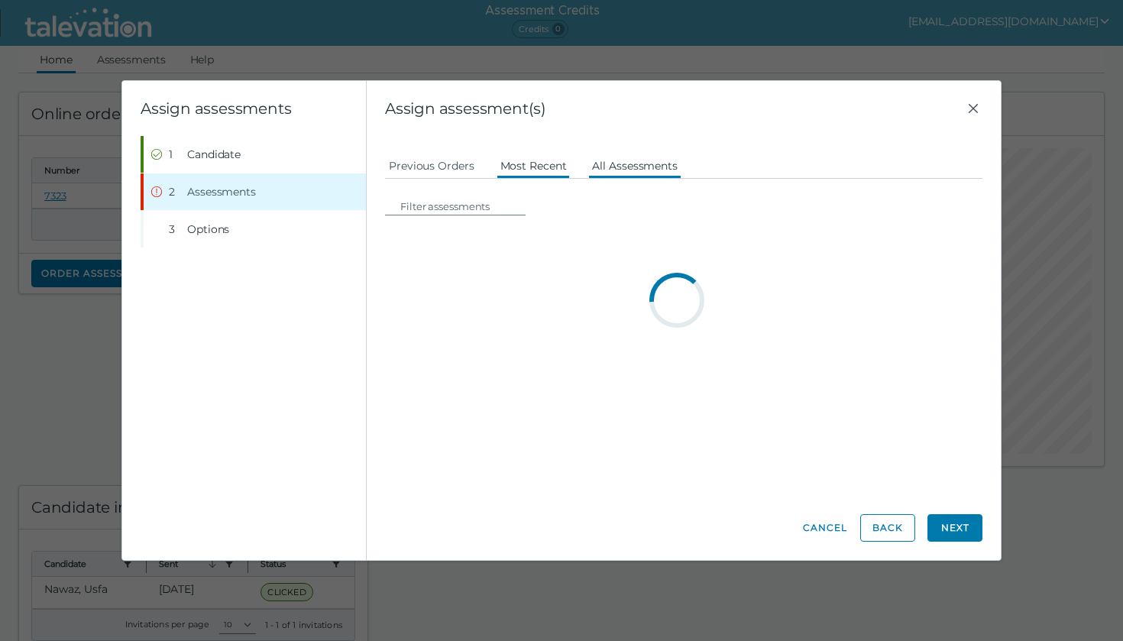
click at [627, 170] on button "All Assessments" at bounding box center [634, 164] width 93 height 27
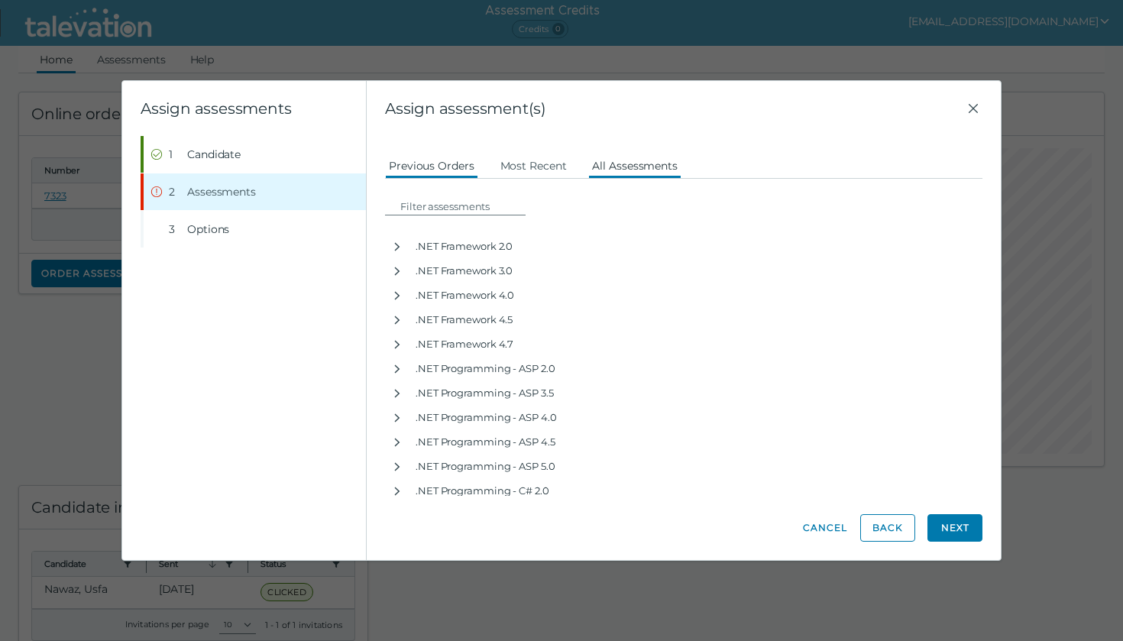
click at [454, 163] on button "Previous Orders" at bounding box center [431, 164] width 93 height 27
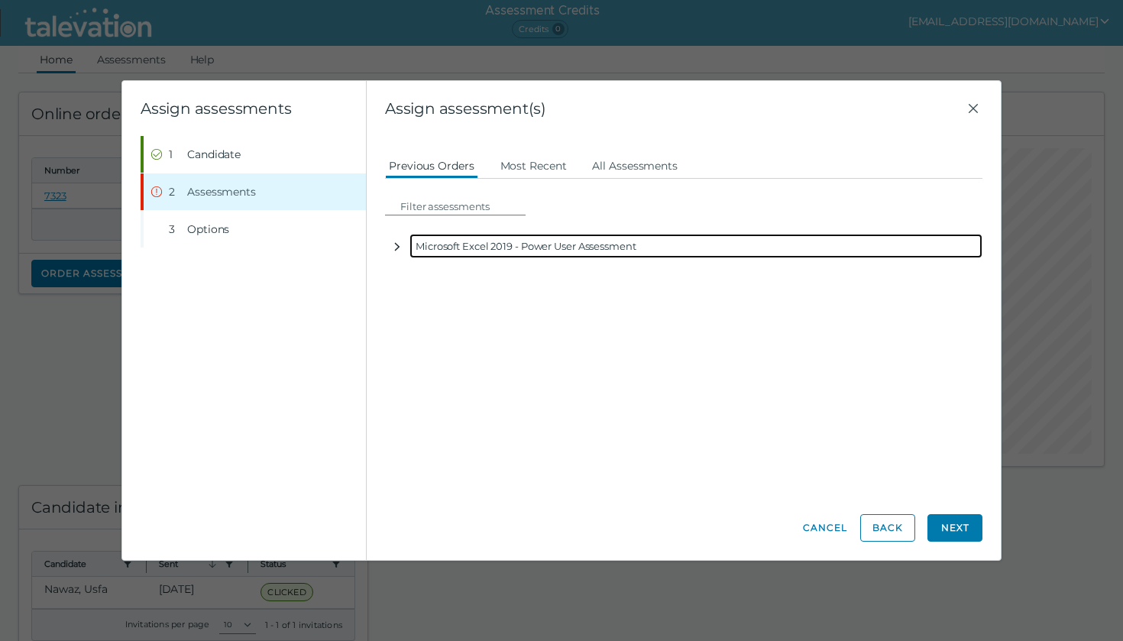
click at [398, 247] on icon "button" at bounding box center [397, 246] width 5 height 8
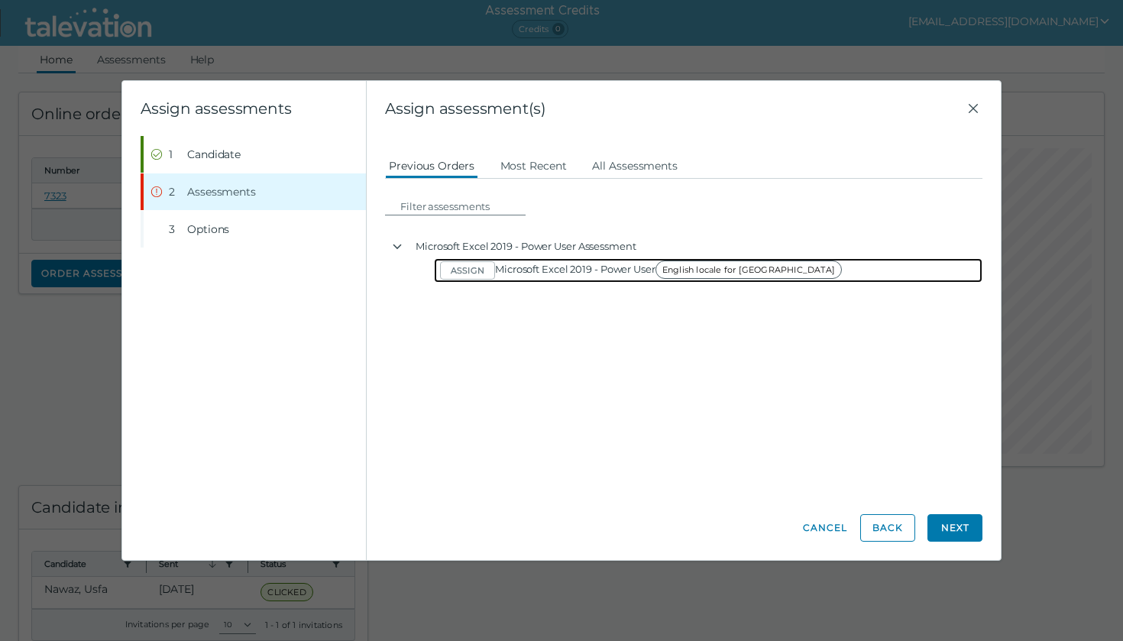
drag, startPoint x: 690, startPoint y: 274, endPoint x: 518, endPoint y: 274, distance: 172.6
click at [690, 274] on span "English locale for USA" at bounding box center [748, 269] width 186 height 18
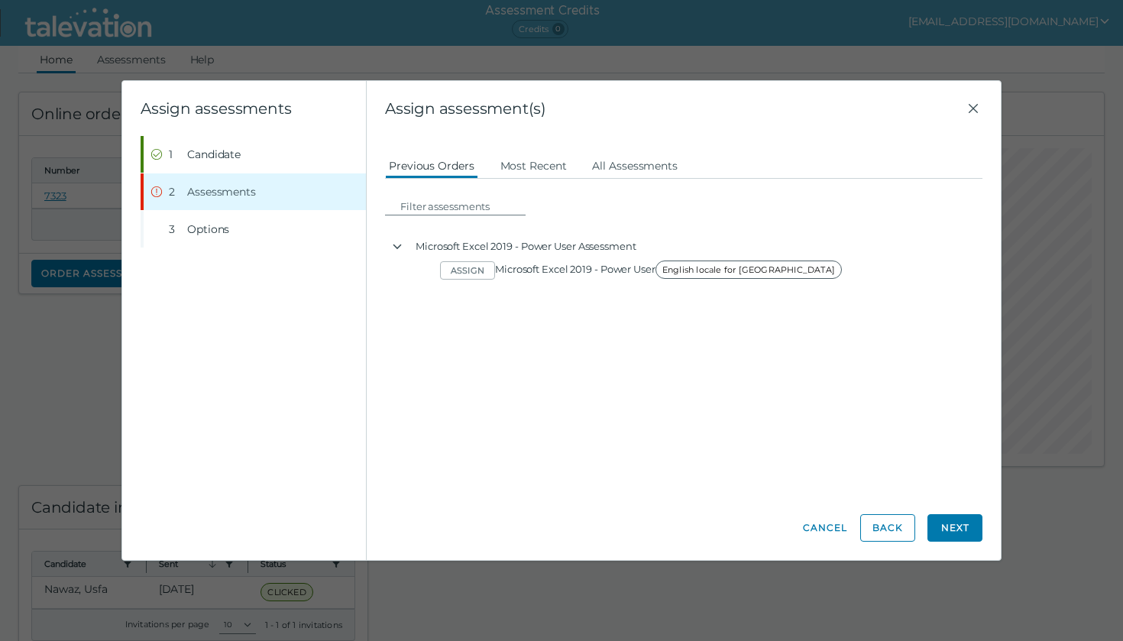
click at [961, 106] on span "Assign assessment(s)" at bounding box center [674, 108] width 579 height 18
click at [974, 108] on icon "Close" at bounding box center [973, 108] width 18 height 18
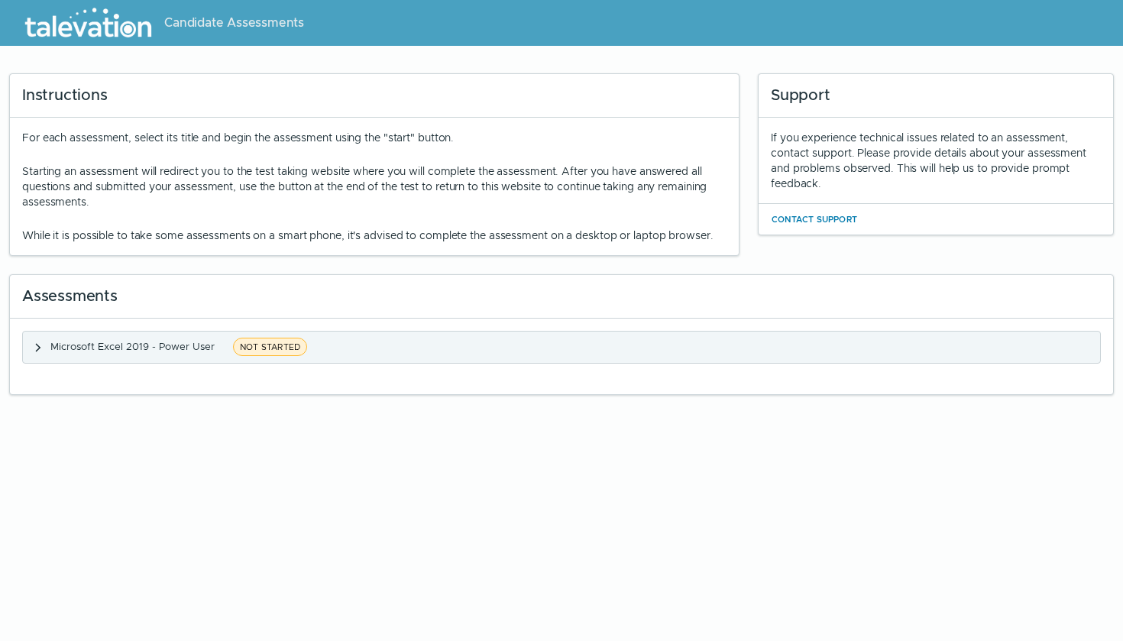
click at [147, 342] on span "Microsoft Excel 2019 - Power User" at bounding box center [132, 346] width 164 height 13
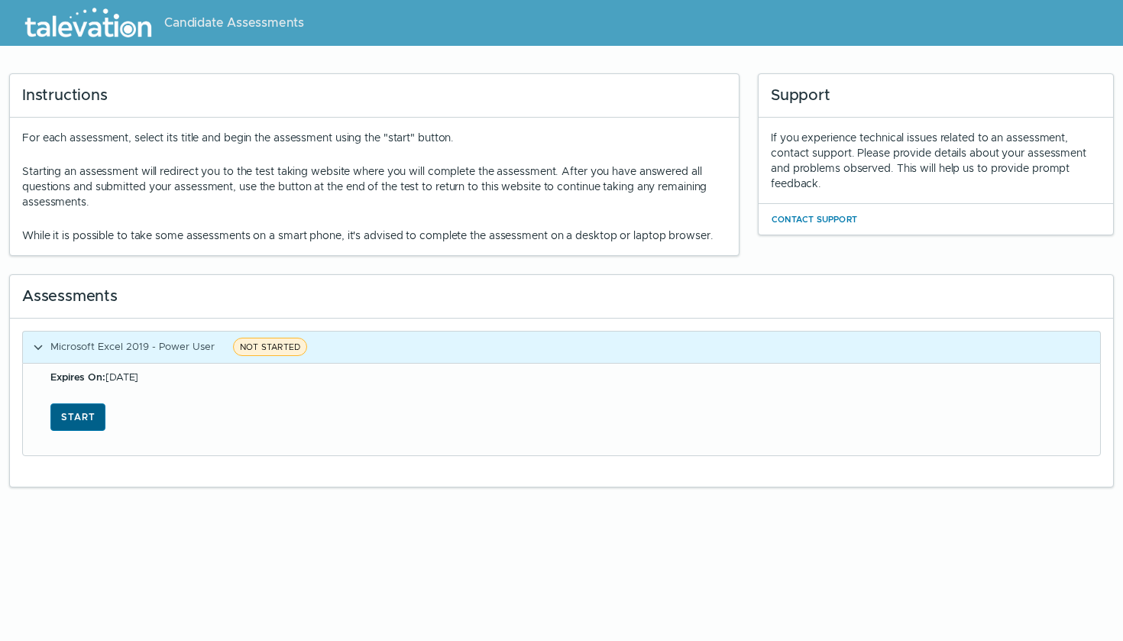
click at [69, 428] on button "Start" at bounding box center [77, 416] width 55 height 27
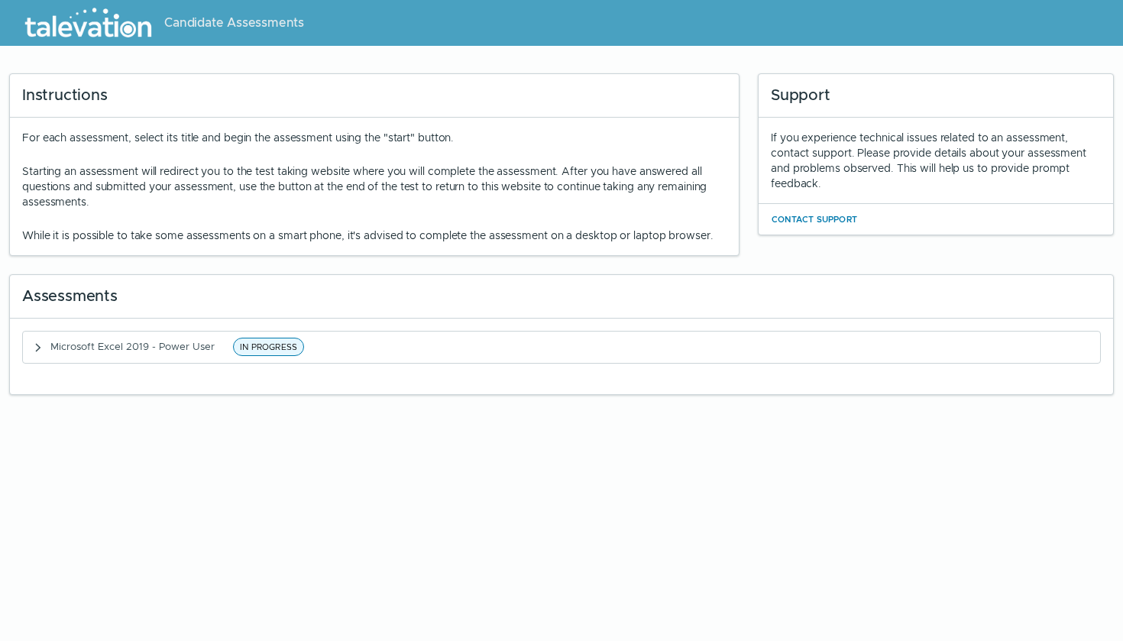
click at [639, 3] on div at bounding box center [722, 23] width 800 height 46
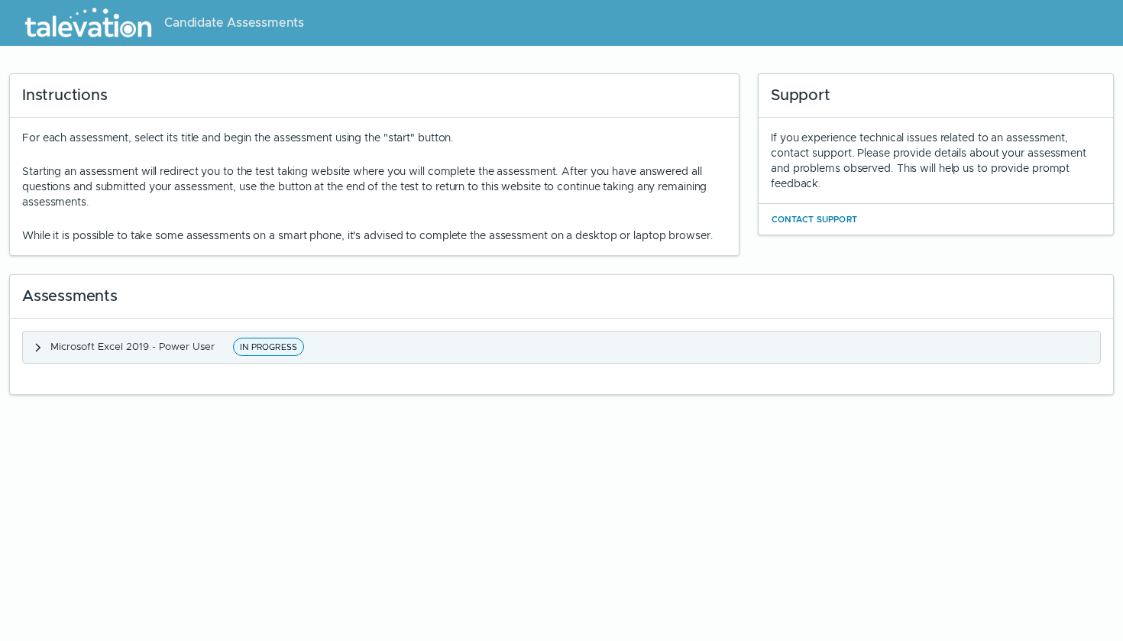
click at [92, 357] on button "Microsoft Excel 2019 - Power User IN PROGRESS" at bounding box center [561, 346] width 1077 height 31
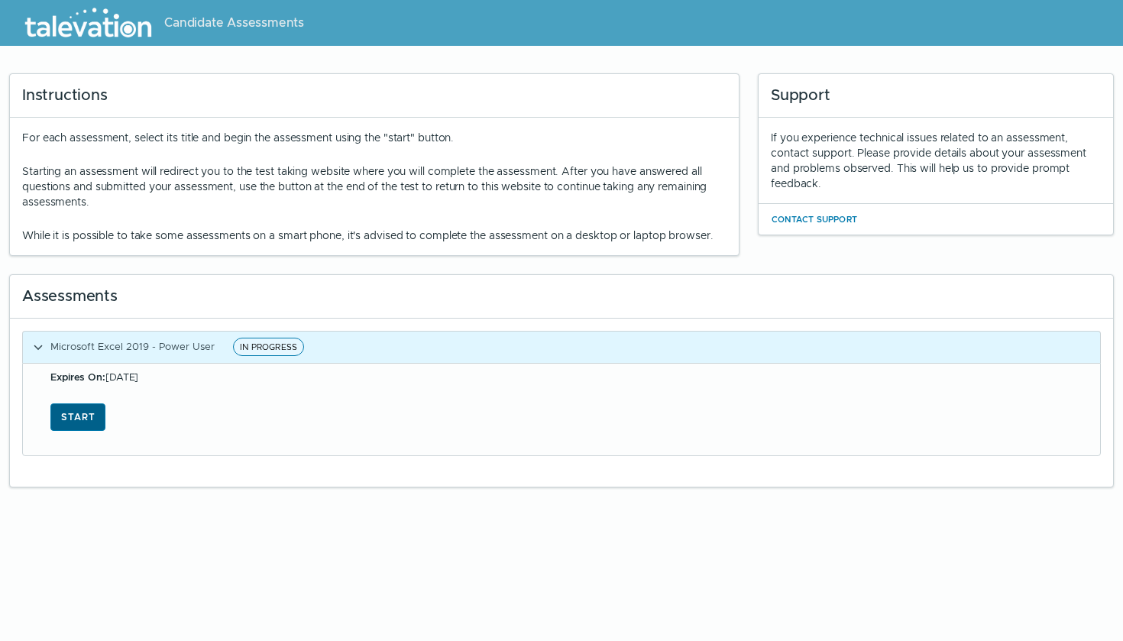
click at [77, 407] on button "Start" at bounding box center [77, 416] width 55 height 27
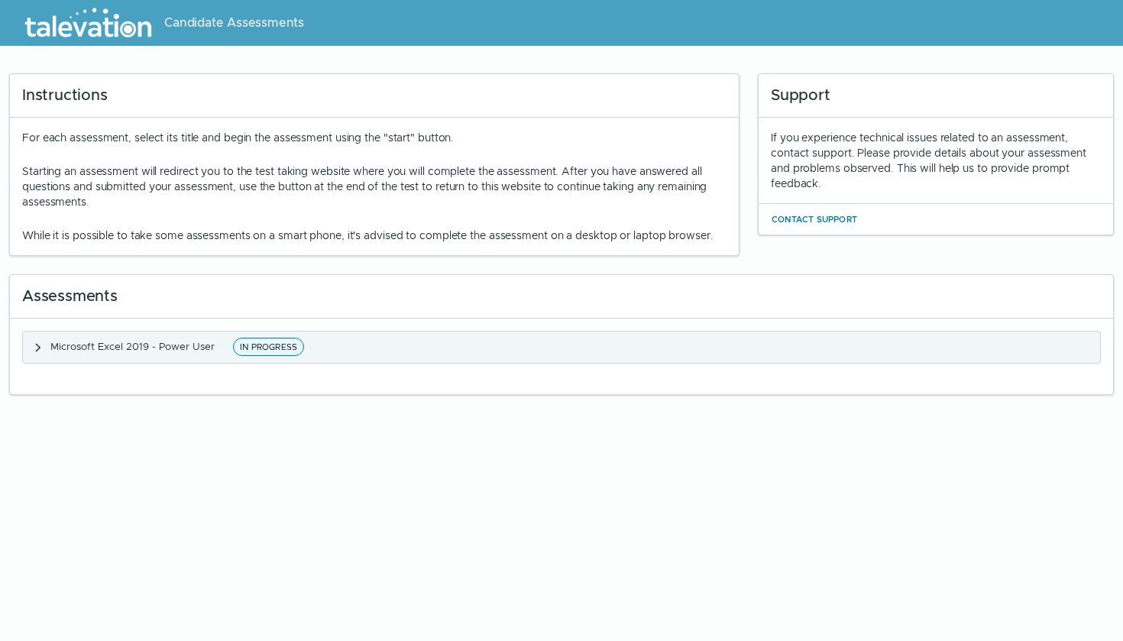
click at [106, 344] on span "Microsoft Excel 2019 - Power User" at bounding box center [132, 346] width 164 height 13
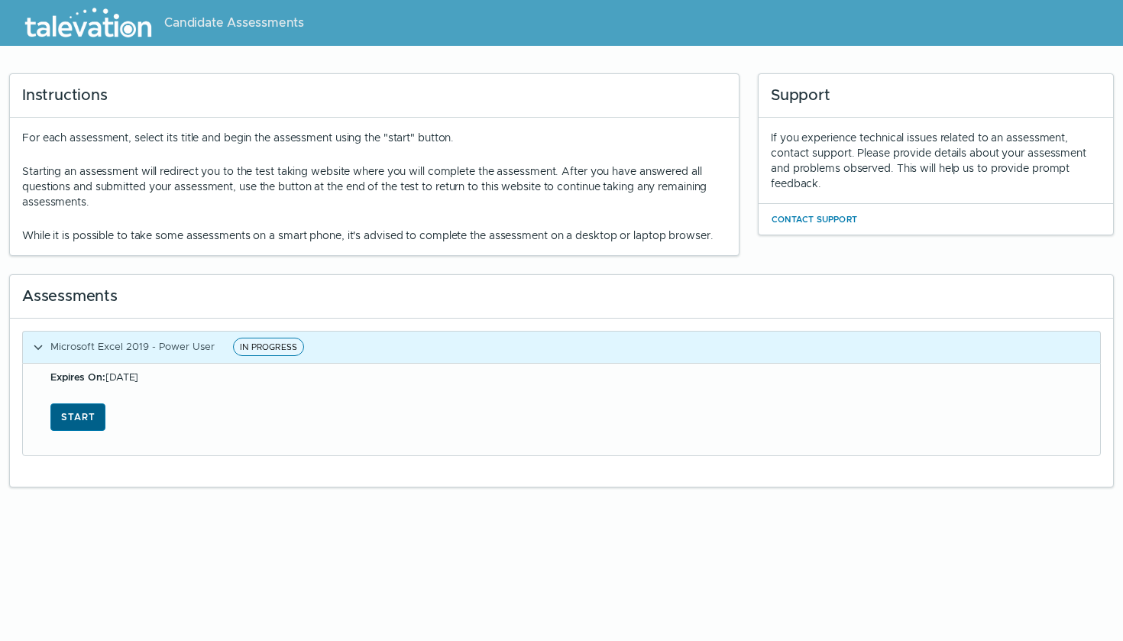
click at [77, 423] on button "Start" at bounding box center [77, 416] width 55 height 27
